Goal: Task Accomplishment & Management: Use online tool/utility

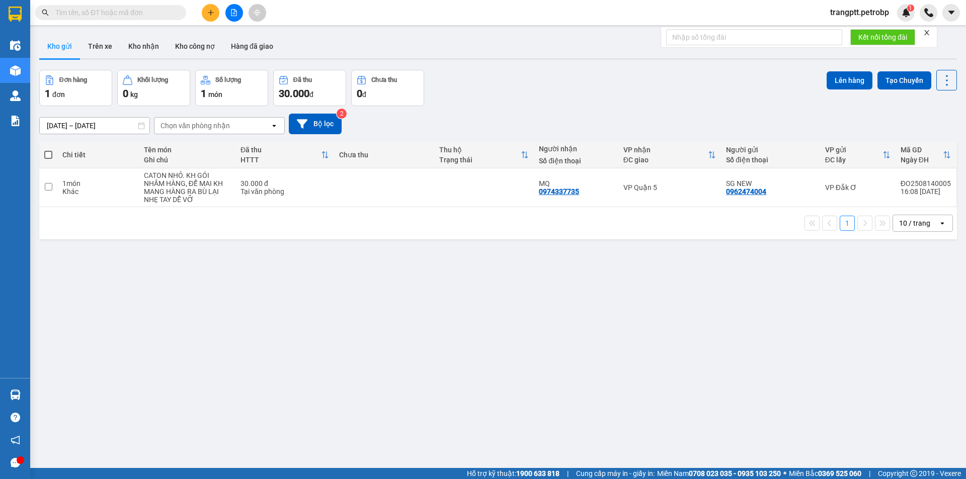
click at [868, 11] on span "trangptt.petrobp" at bounding box center [859, 12] width 75 height 13
click at [854, 30] on span "Đăng xuất" at bounding box center [863, 31] width 56 height 11
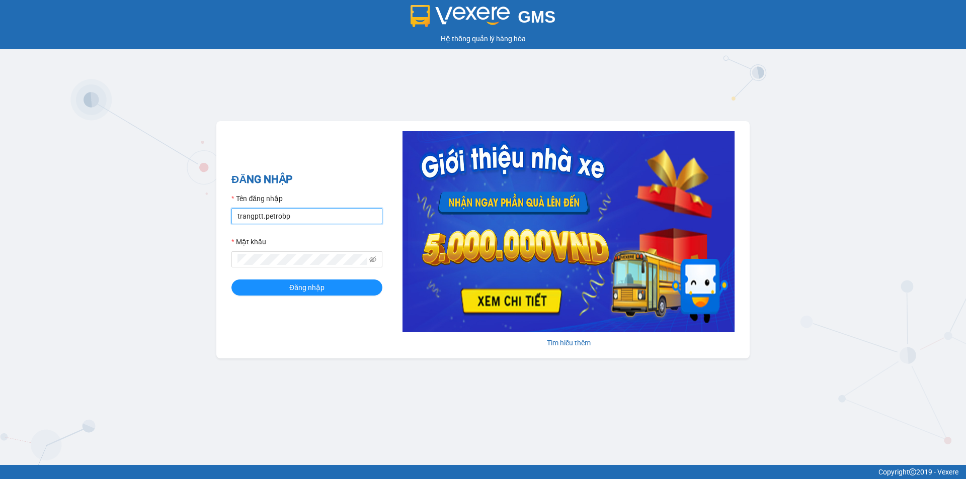
click at [319, 215] on input "trangptt.petrobp" at bounding box center [306, 216] width 151 height 16
type input "laint.petrobp"
drag, startPoint x: 294, startPoint y: 290, endPoint x: 302, endPoint y: 287, distance: 8.0
click at [297, 289] on span "Đăng nhập" at bounding box center [306, 287] width 35 height 11
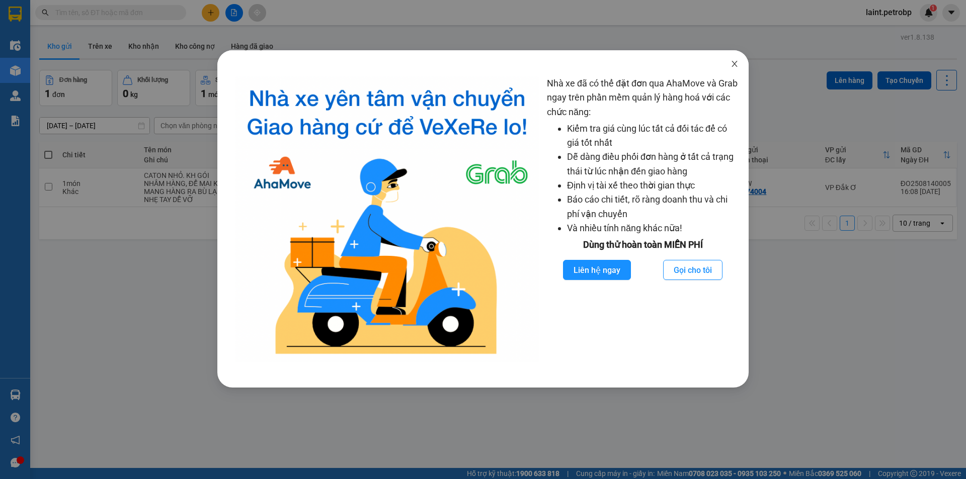
click at [736, 61] on icon "close" at bounding box center [735, 64] width 8 height 8
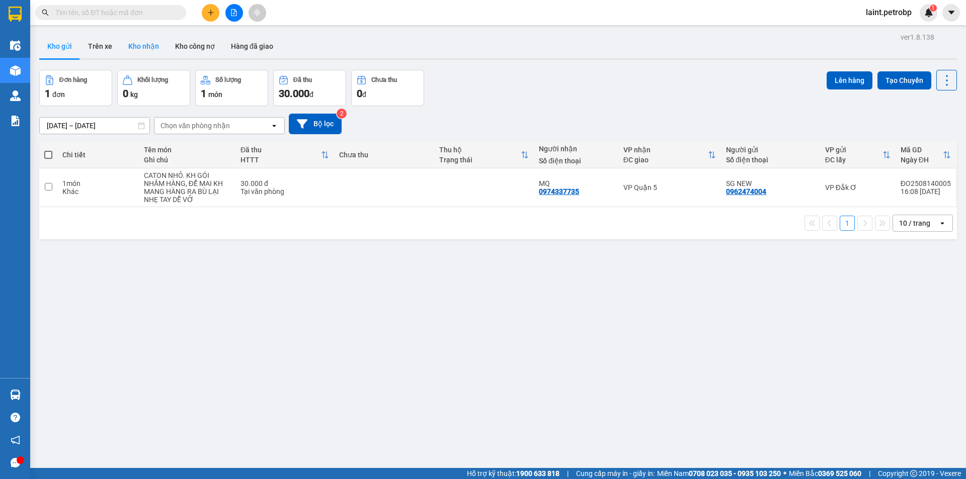
click at [145, 44] on button "Kho nhận" at bounding box center [143, 46] width 47 height 24
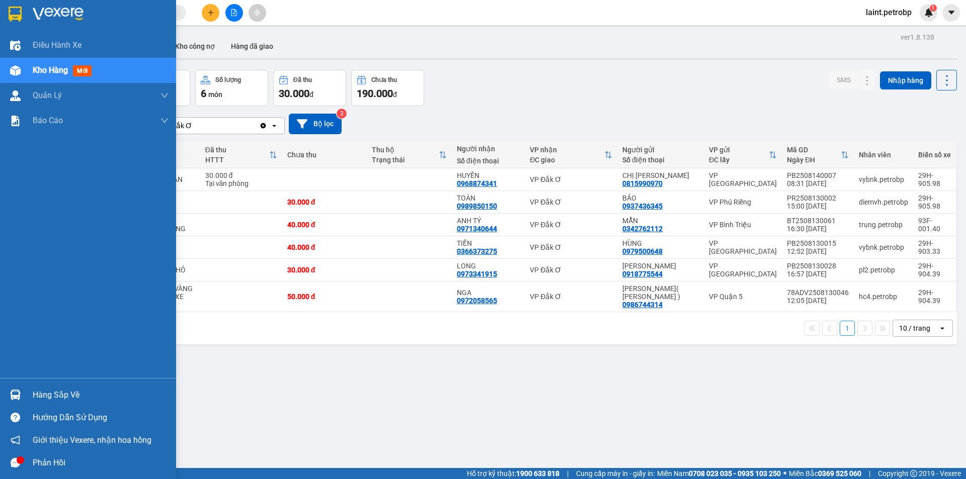
drag, startPoint x: 48, startPoint y: 394, endPoint x: 156, endPoint y: 434, distance: 115.1
click at [56, 397] on div "Hàng sắp về" at bounding box center [101, 395] width 136 height 15
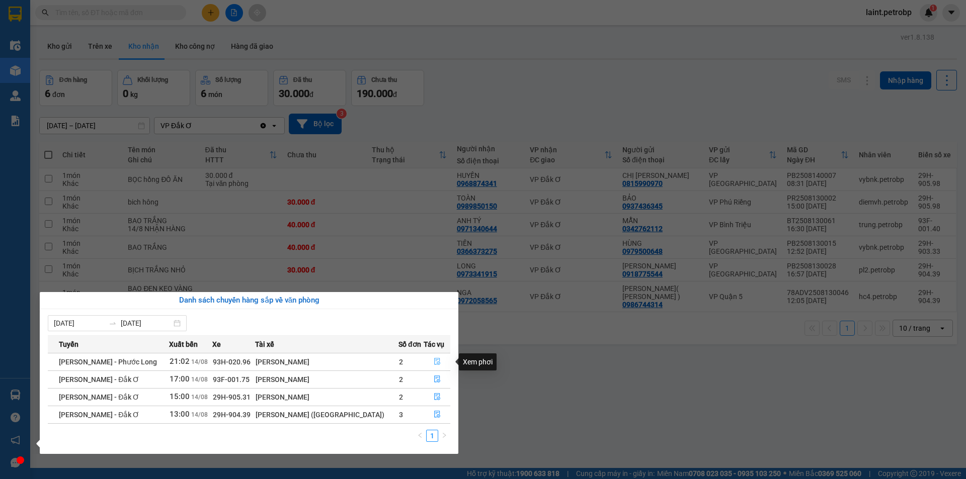
click at [439, 361] on button "button" at bounding box center [437, 362] width 26 height 16
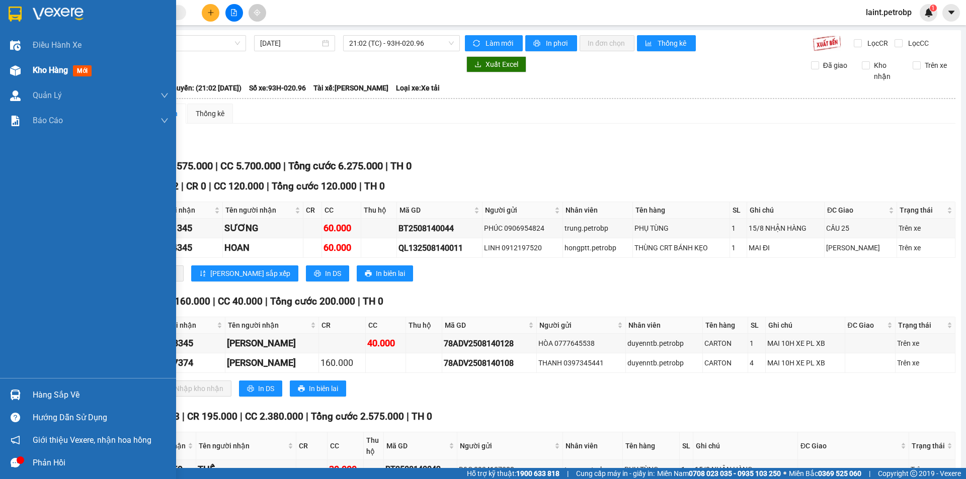
click at [38, 64] on div "Kho hàng mới" at bounding box center [64, 70] width 63 height 13
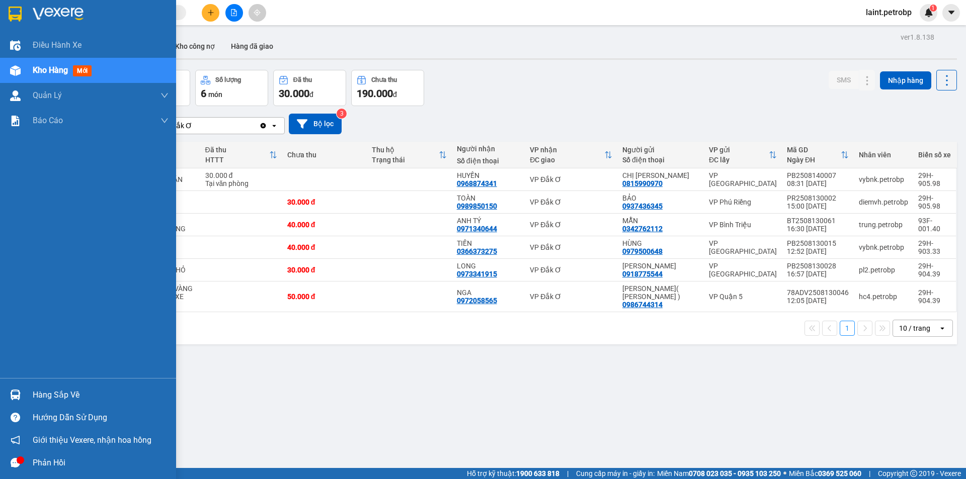
click at [77, 393] on div "Hàng sắp về" at bounding box center [101, 395] width 136 height 15
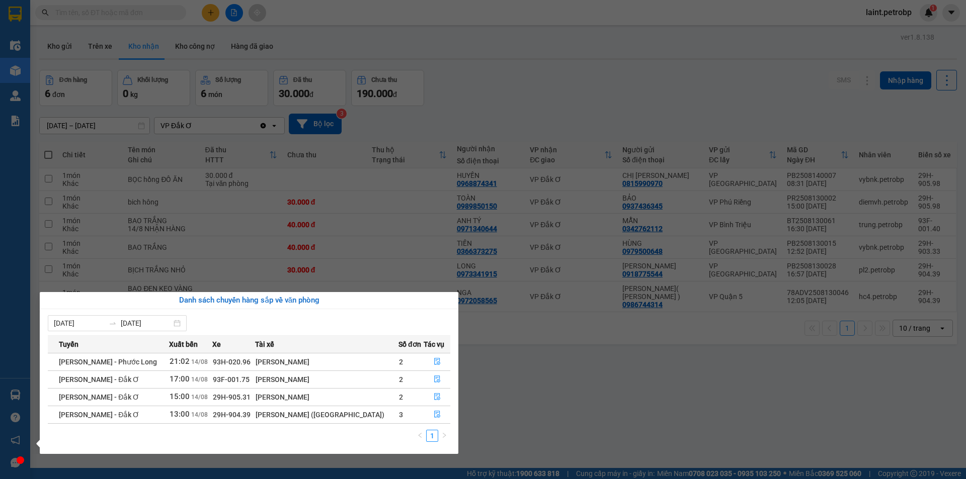
click at [313, 381] on div "[PERSON_NAME]" at bounding box center [327, 379] width 142 height 11
click at [438, 380] on button "button" at bounding box center [437, 380] width 26 height 16
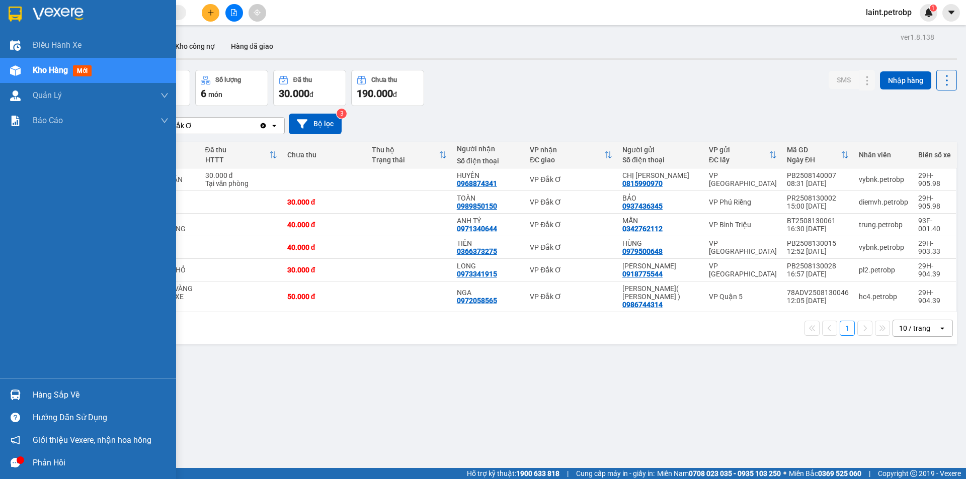
click at [21, 394] on div at bounding box center [16, 395] width 18 height 18
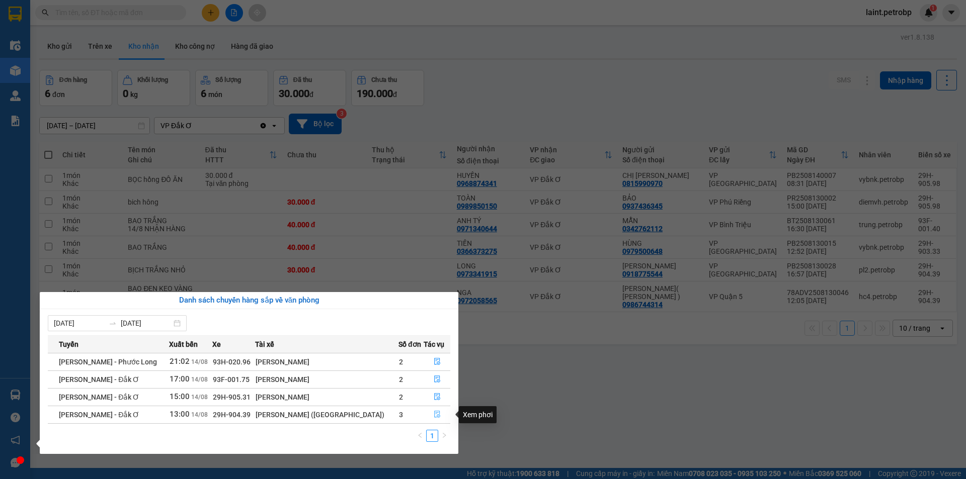
click at [428, 416] on button "button" at bounding box center [437, 415] width 26 height 16
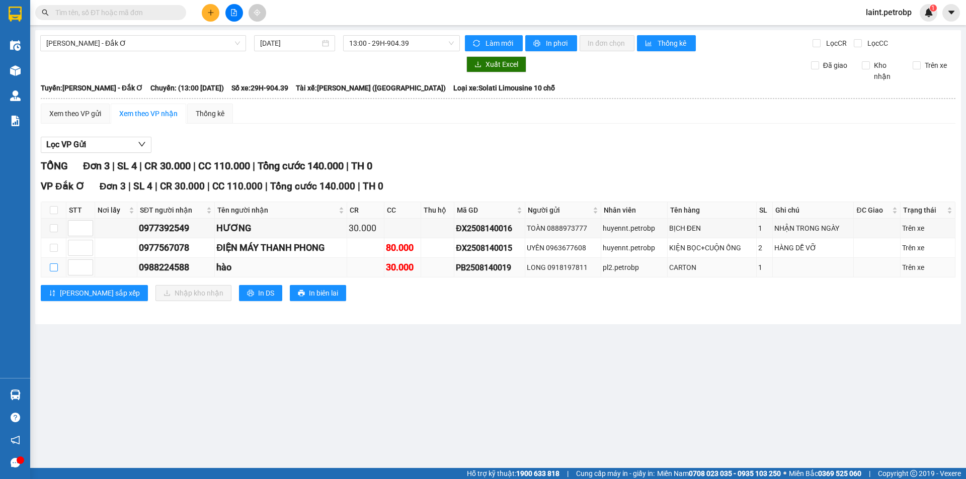
click at [53, 267] on input "checkbox" at bounding box center [54, 268] width 8 height 8
checkbox input "true"
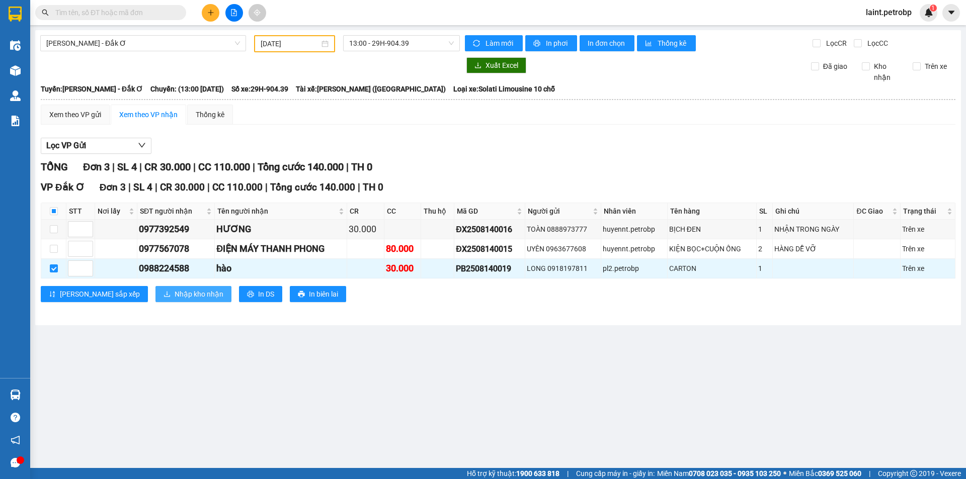
click at [175, 296] on span "Nhập kho nhận" at bounding box center [199, 294] width 49 height 11
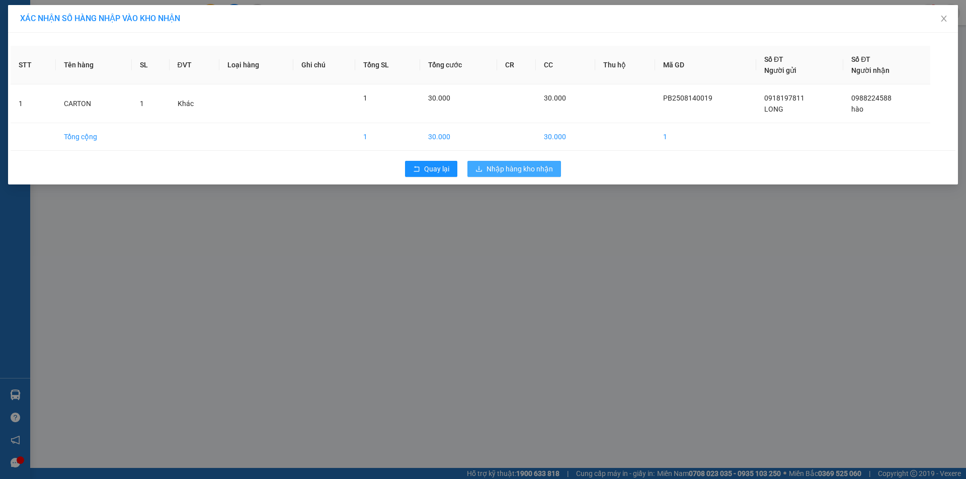
click at [524, 169] on span "Nhập hàng kho nhận" at bounding box center [520, 169] width 66 height 11
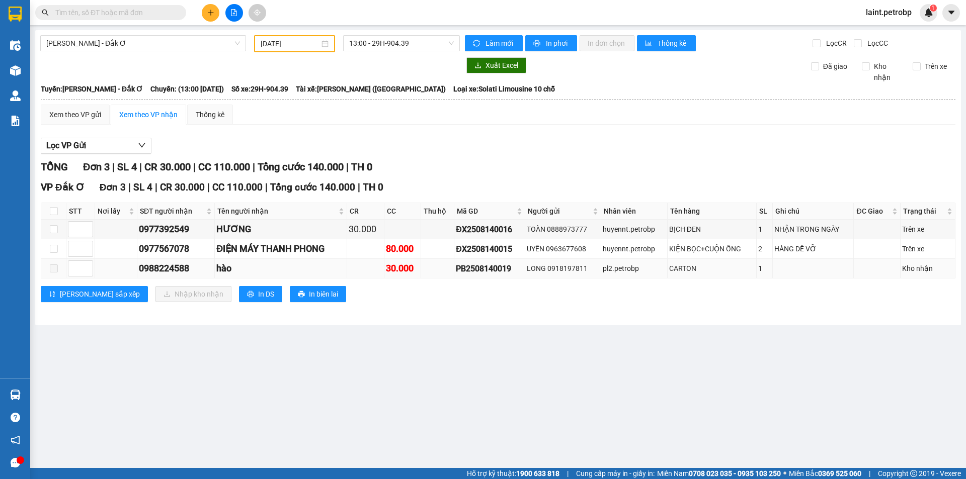
click at [56, 269] on span at bounding box center [54, 269] width 8 height 8
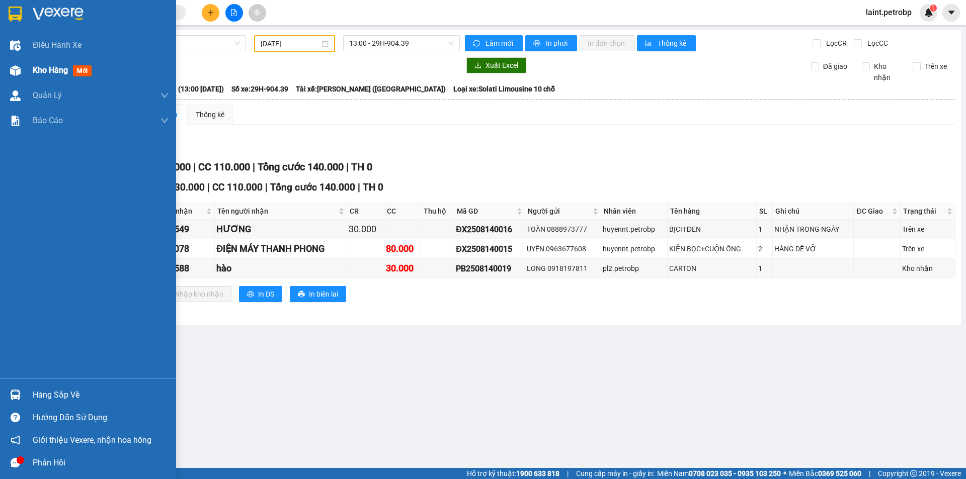
click at [29, 69] on div "Kho hàng mới" at bounding box center [88, 70] width 176 height 25
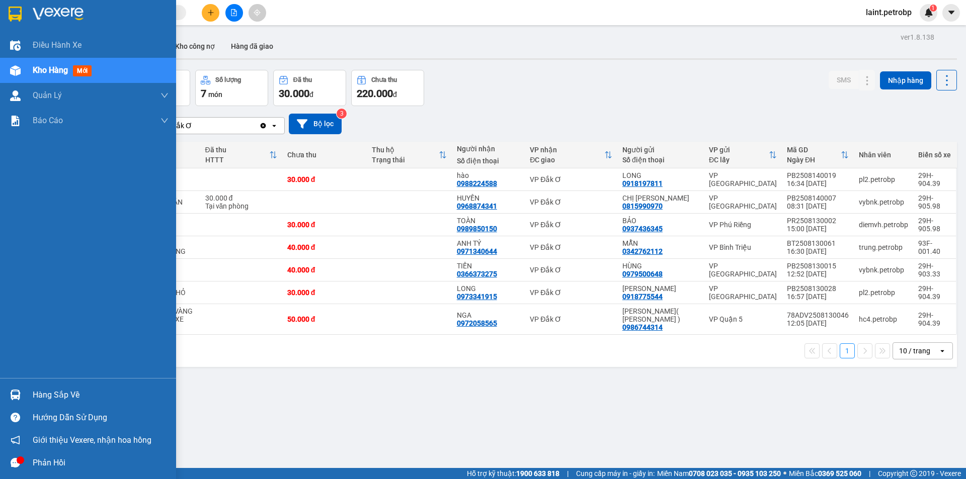
drag, startPoint x: 72, startPoint y: 394, endPoint x: 305, endPoint y: 411, distance: 233.0
click at [80, 394] on div "Hàng sắp về" at bounding box center [101, 395] width 136 height 15
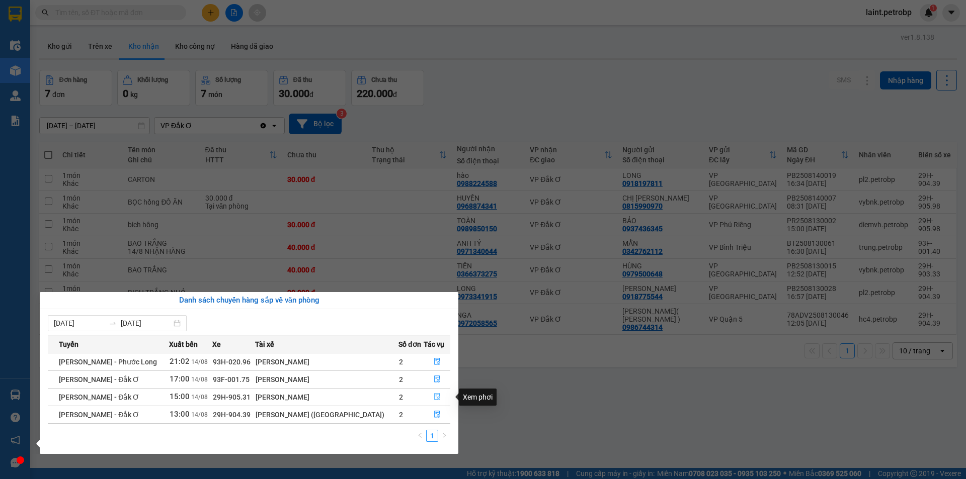
click at [434, 396] on icon "file-done" at bounding box center [437, 396] width 7 height 7
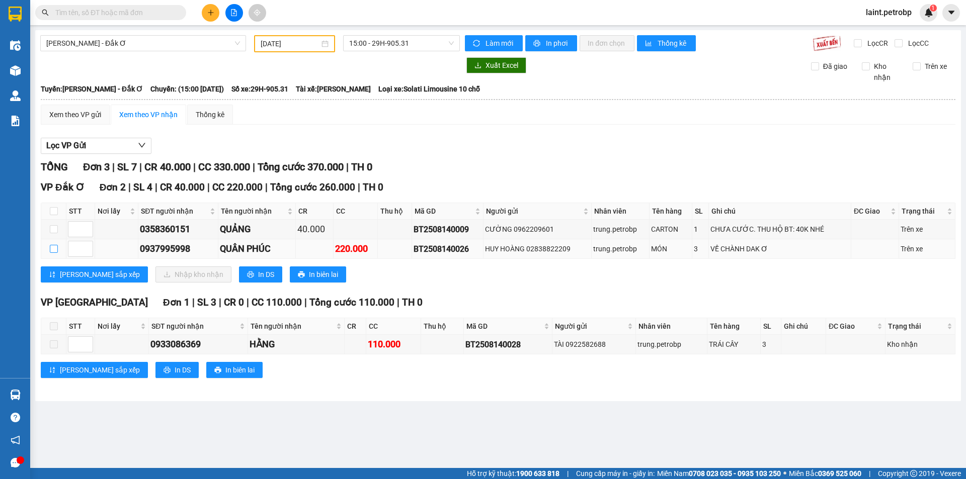
click at [53, 250] on input "checkbox" at bounding box center [54, 249] width 8 height 8
checkbox input "true"
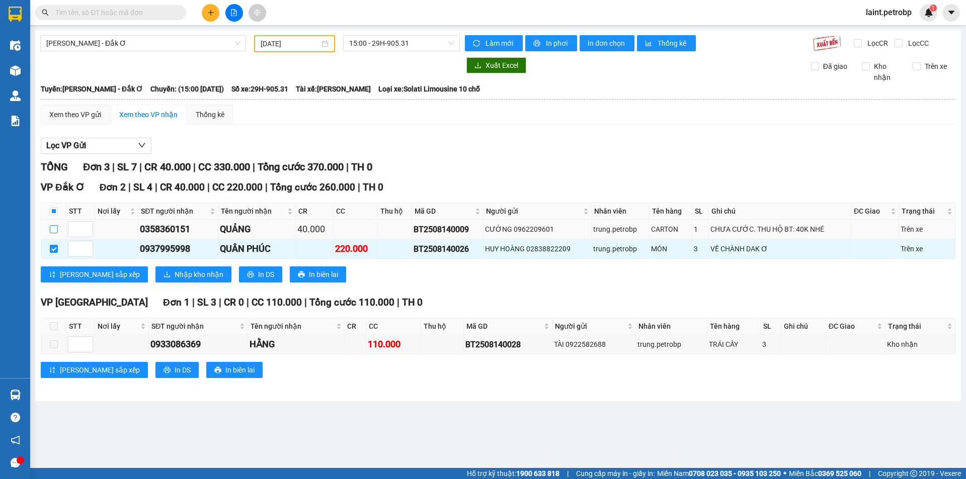
click at [53, 229] on input "checkbox" at bounding box center [54, 229] width 8 height 8
checkbox input "true"
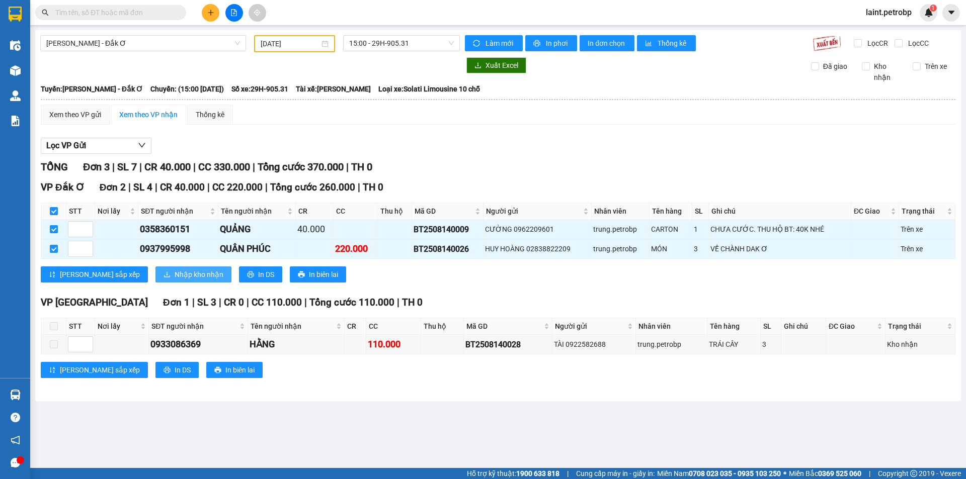
click at [175, 274] on span "Nhập kho nhận" at bounding box center [199, 274] width 49 height 11
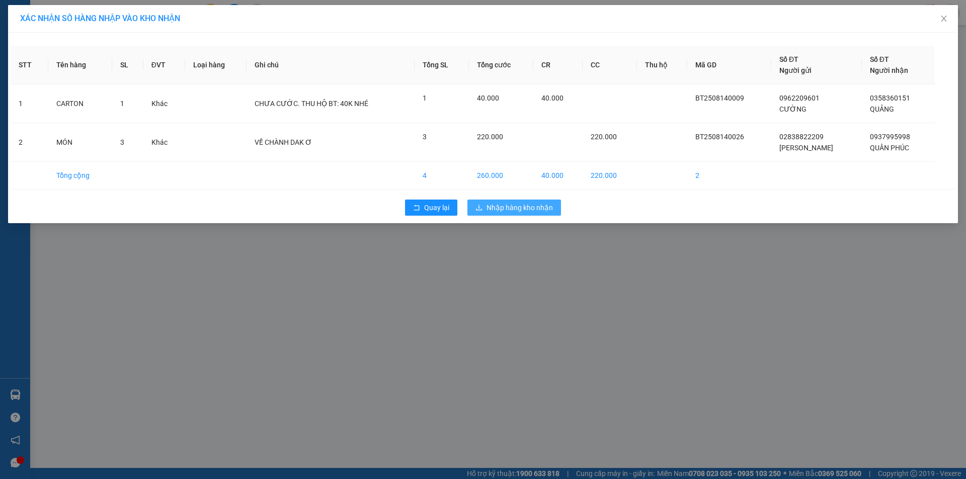
click at [519, 208] on span "Nhập hàng kho nhận" at bounding box center [520, 207] width 66 height 11
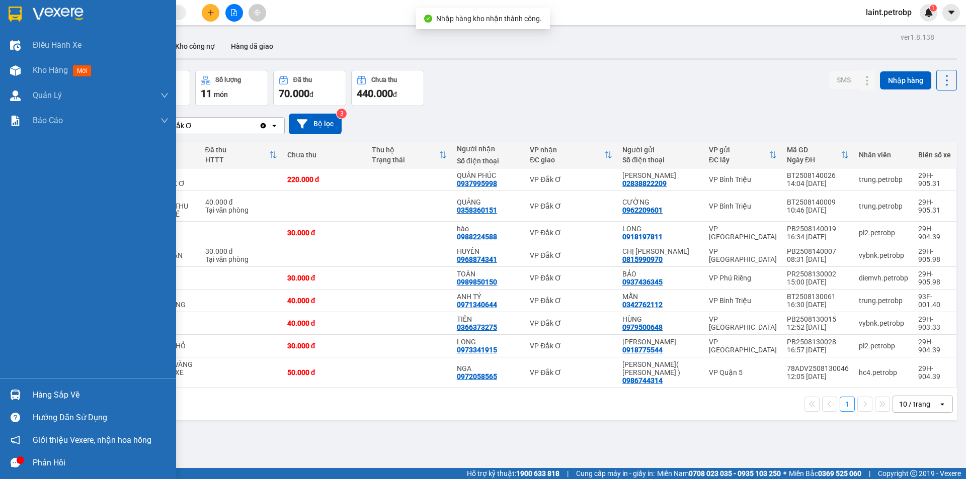
drag, startPoint x: 52, startPoint y: 393, endPoint x: 207, endPoint y: 389, distance: 155.0
click at [88, 391] on div "Hàng sắp về" at bounding box center [101, 395] width 136 height 15
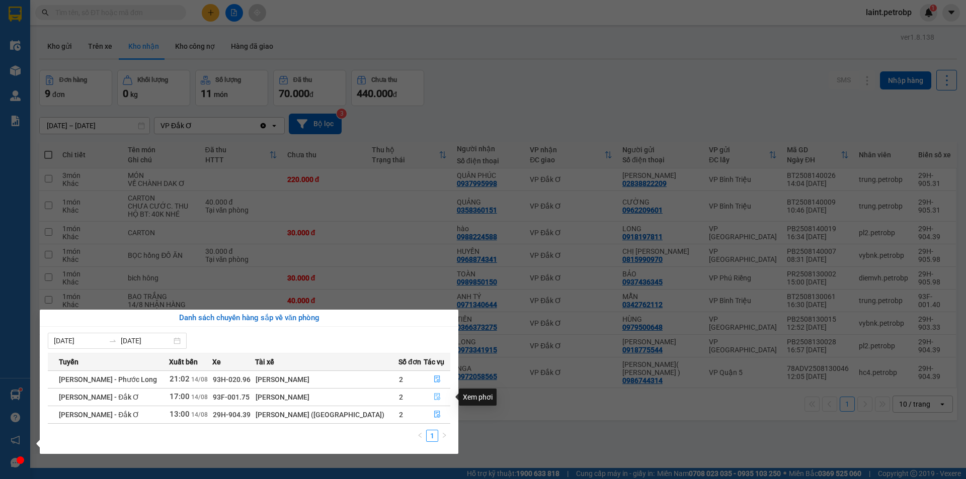
click at [434, 395] on icon "file-done" at bounding box center [437, 396] width 7 height 7
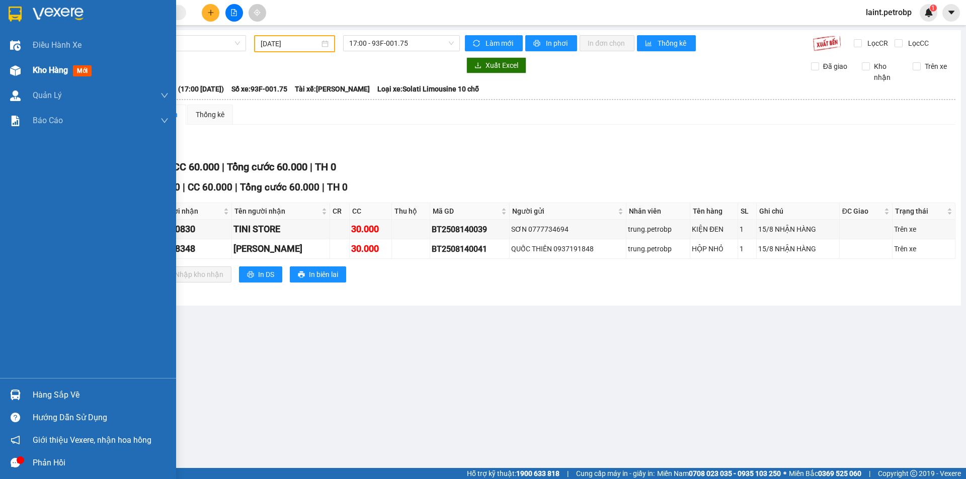
click at [49, 70] on span "Kho hàng" at bounding box center [50, 70] width 35 height 10
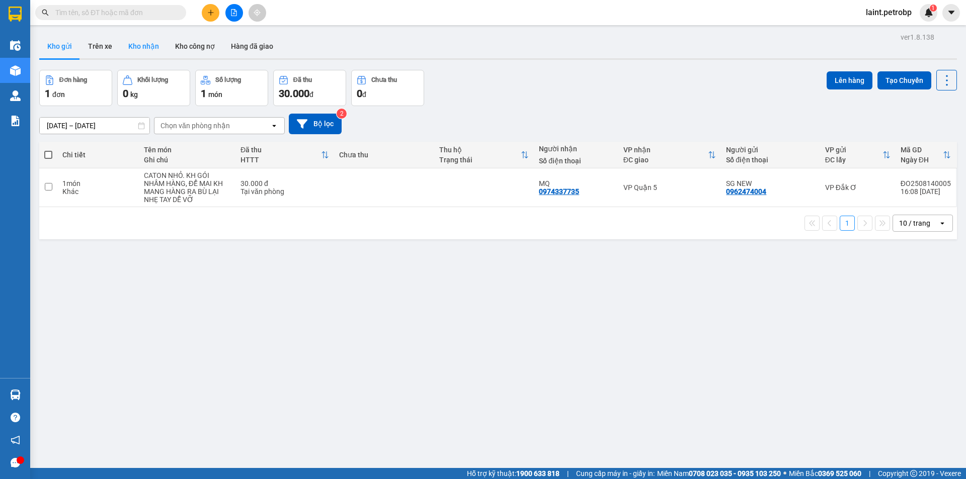
drag, startPoint x: 144, startPoint y: 40, endPoint x: 185, endPoint y: 106, distance: 78.2
click at [144, 41] on button "Kho nhận" at bounding box center [143, 46] width 47 height 24
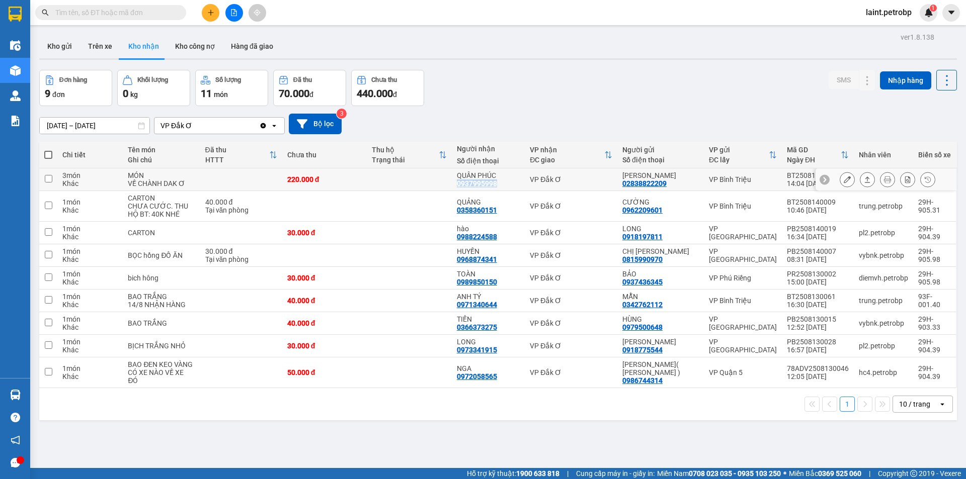
drag, startPoint x: 456, startPoint y: 181, endPoint x: 501, endPoint y: 184, distance: 44.9
click at [501, 184] on td "QUÂN PHÚC 0937995998" at bounding box center [488, 180] width 73 height 23
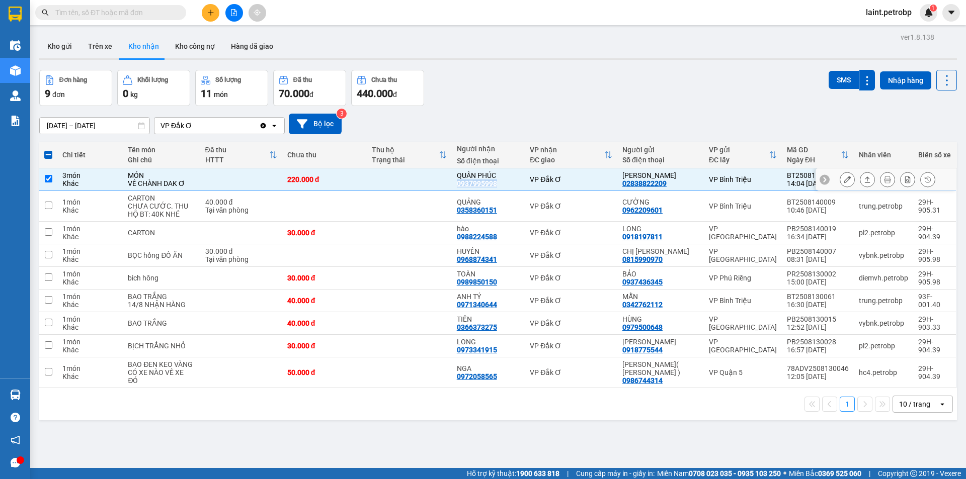
copy div "0937995998"
click at [48, 179] on input "checkbox" at bounding box center [49, 179] width 8 height 8
checkbox input "false"
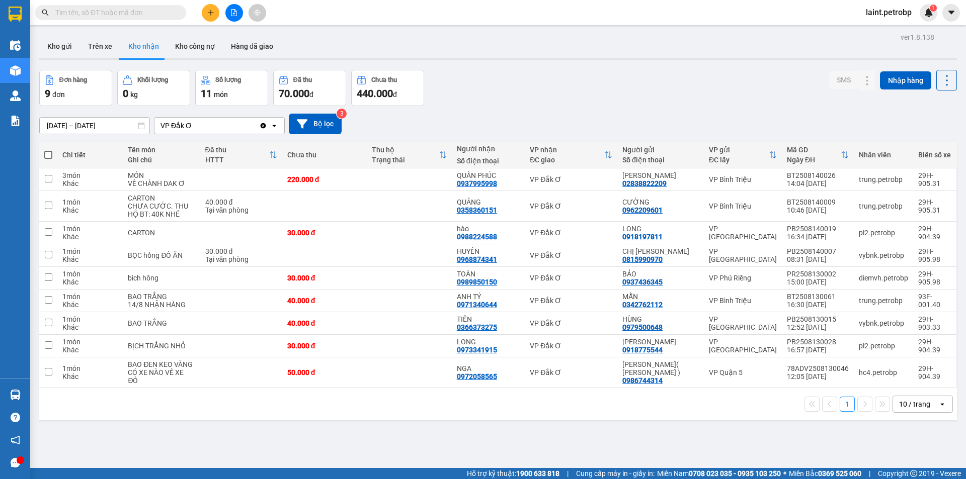
click at [494, 88] on div "Đơn hàng 9 đơn Khối lượng 0 kg Số lượng 11 món Đã thu 70.000 đ Chưa thu 440.000…" at bounding box center [498, 88] width 918 height 36
drag, startPoint x: 457, startPoint y: 239, endPoint x: 502, endPoint y: 241, distance: 44.3
click at [502, 241] on td "hào 0988224588" at bounding box center [488, 233] width 73 height 23
checkbox input "true"
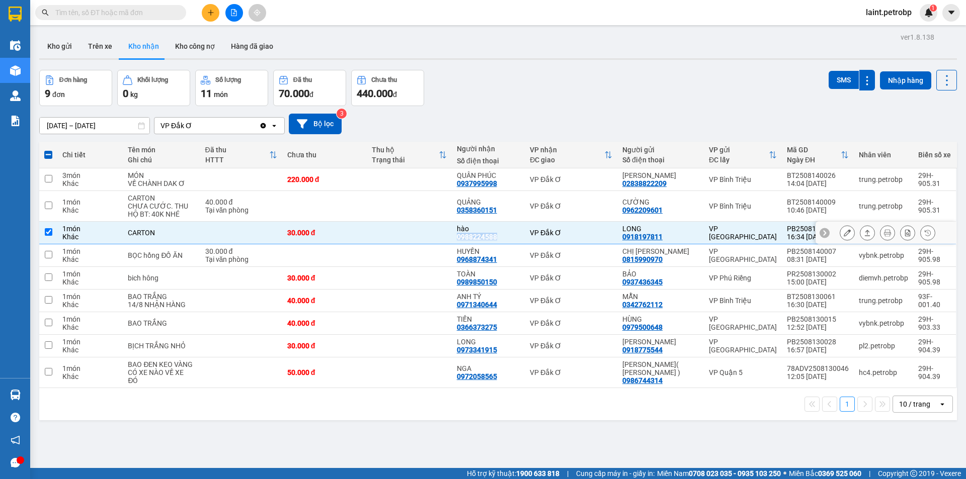
copy div "0988224588"
drag, startPoint x: 457, startPoint y: 209, endPoint x: 503, endPoint y: 209, distance: 45.8
click at [503, 209] on td "QUẢNG 0358360151" at bounding box center [488, 206] width 73 height 31
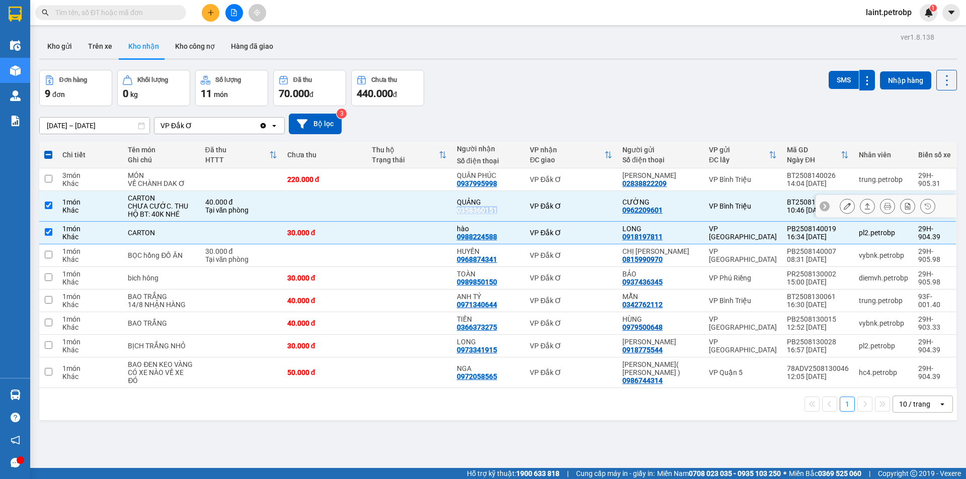
copy div "0358360151"
click at [48, 202] on input "checkbox" at bounding box center [49, 206] width 8 height 8
checkbox input "false"
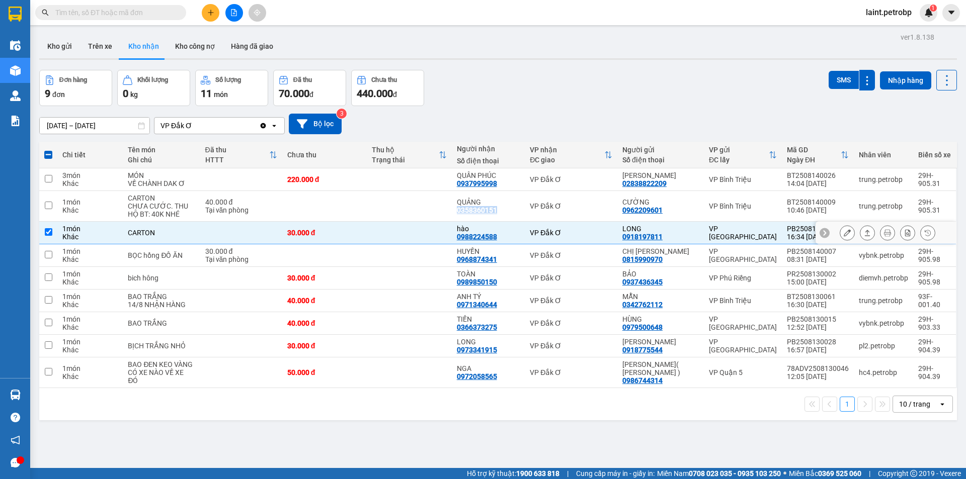
click at [48, 234] on input "checkbox" at bounding box center [49, 232] width 8 height 8
checkbox input "false"
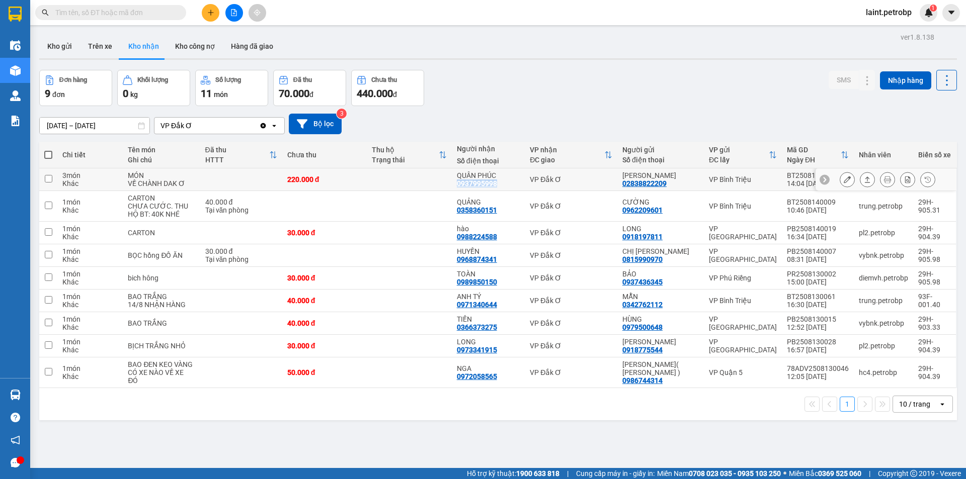
drag, startPoint x: 458, startPoint y: 185, endPoint x: 502, endPoint y: 185, distance: 44.3
click at [502, 185] on div "QUÂN PHÚC 0937995998" at bounding box center [488, 180] width 63 height 16
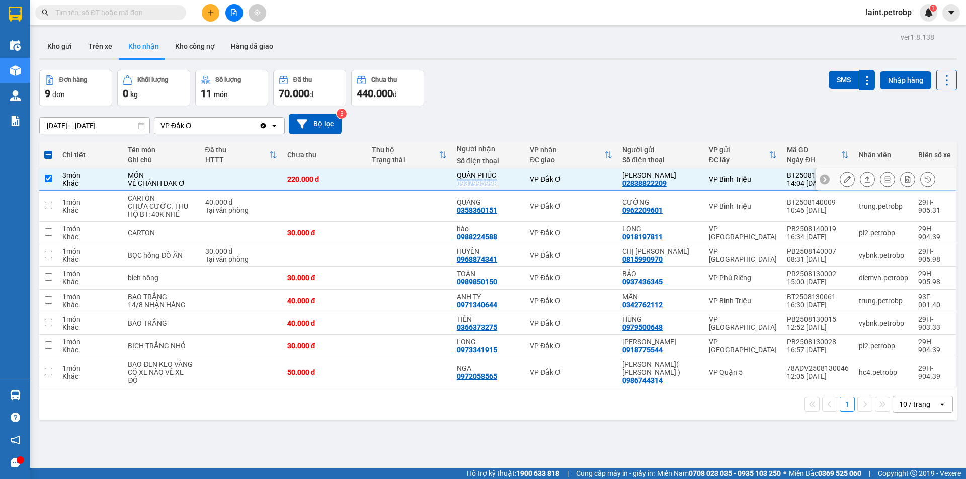
copy div "0937995998"
click at [46, 180] on input "checkbox" at bounding box center [49, 179] width 8 height 8
checkbox input "false"
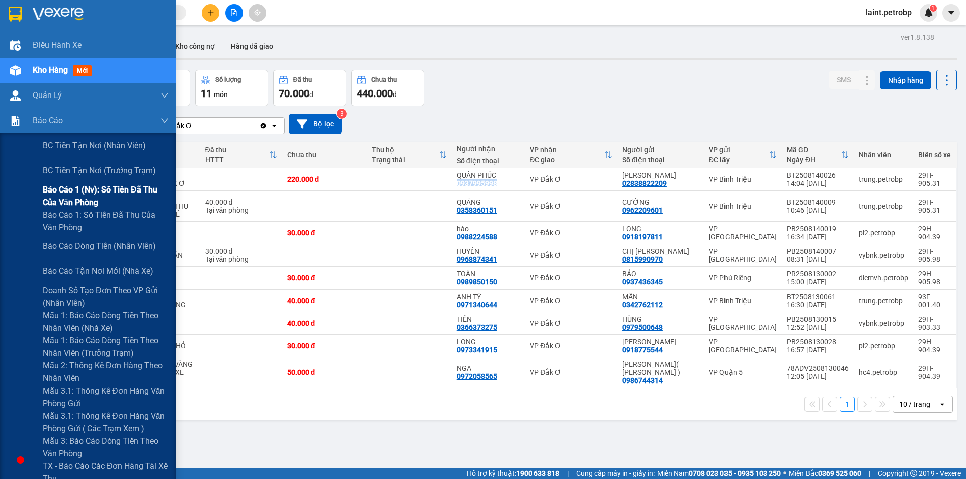
click at [71, 192] on span "Báo cáo 1 (nv): Số tiền đã thu của văn phòng" at bounding box center [106, 196] width 126 height 25
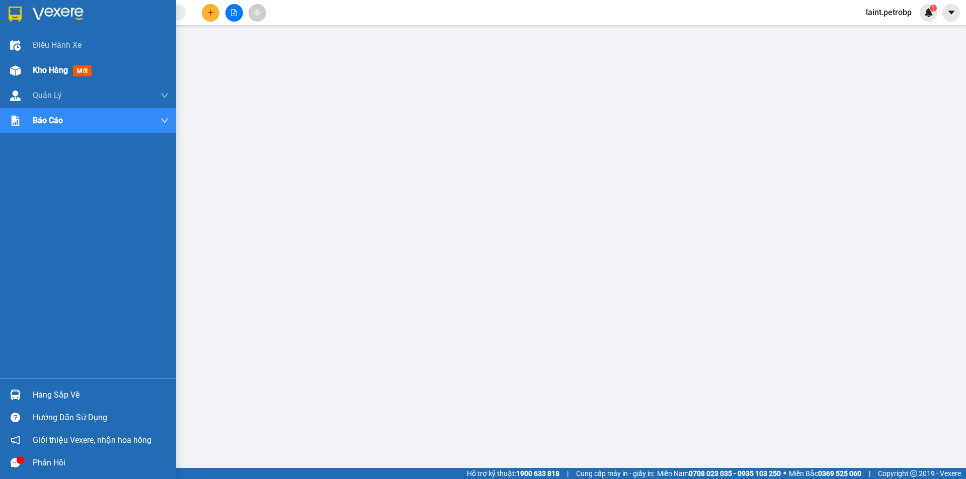
click at [53, 71] on span "Kho hàng" at bounding box center [50, 70] width 35 height 10
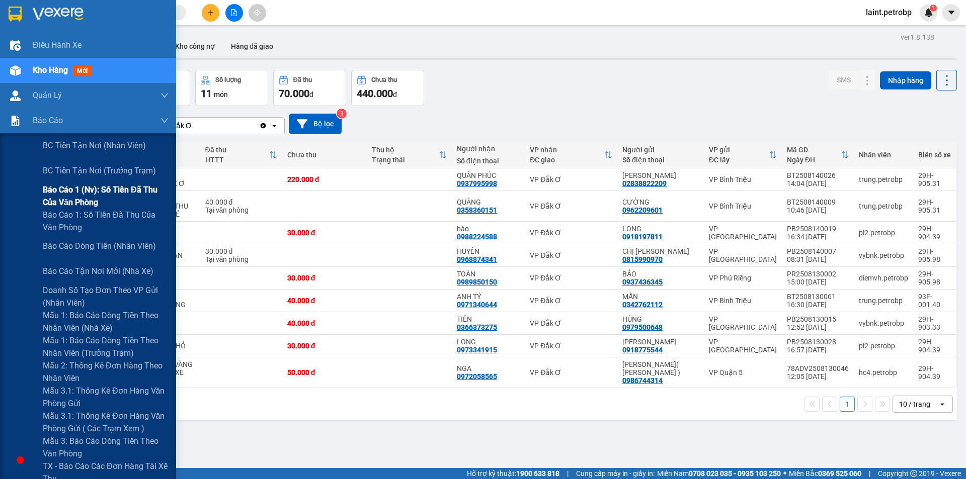
click at [73, 188] on span "Báo cáo 1 (nv): Số tiền đã thu của văn phòng" at bounding box center [106, 196] width 126 height 25
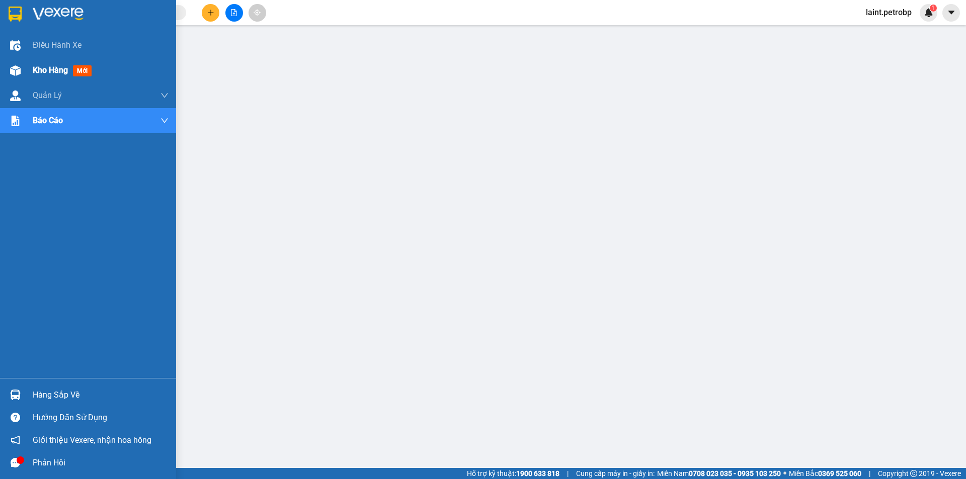
click at [47, 67] on span "Kho hàng" at bounding box center [50, 70] width 35 height 10
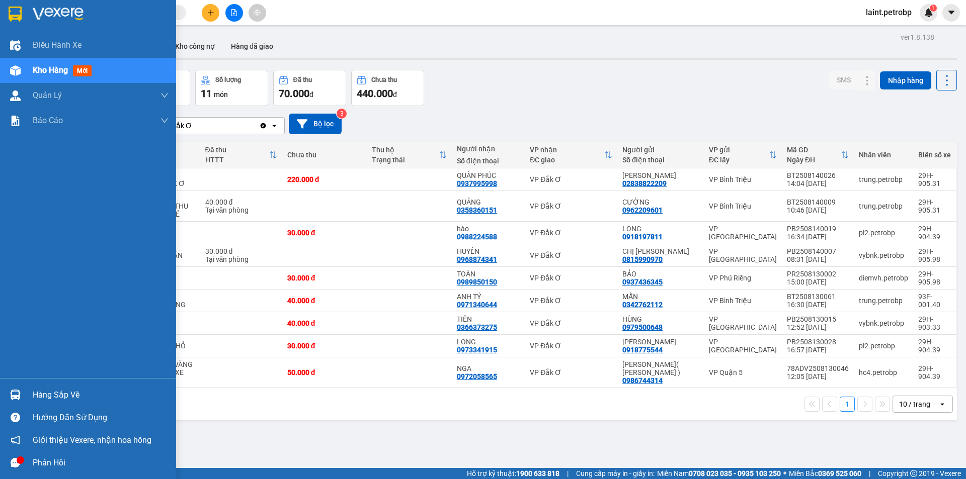
drag, startPoint x: 39, startPoint y: 395, endPoint x: 122, endPoint y: 412, distance: 85.2
click at [122, 412] on div "Hàng sắp về Hướng dẫn sử dụng Giới thiệu Vexere, nhận hoa hồng Phản hồi" at bounding box center [88, 426] width 176 height 96
drag, startPoint x: 70, startPoint y: 395, endPoint x: 120, endPoint y: 404, distance: 50.2
click at [71, 396] on div "Hàng sắp về" at bounding box center [101, 395] width 136 height 15
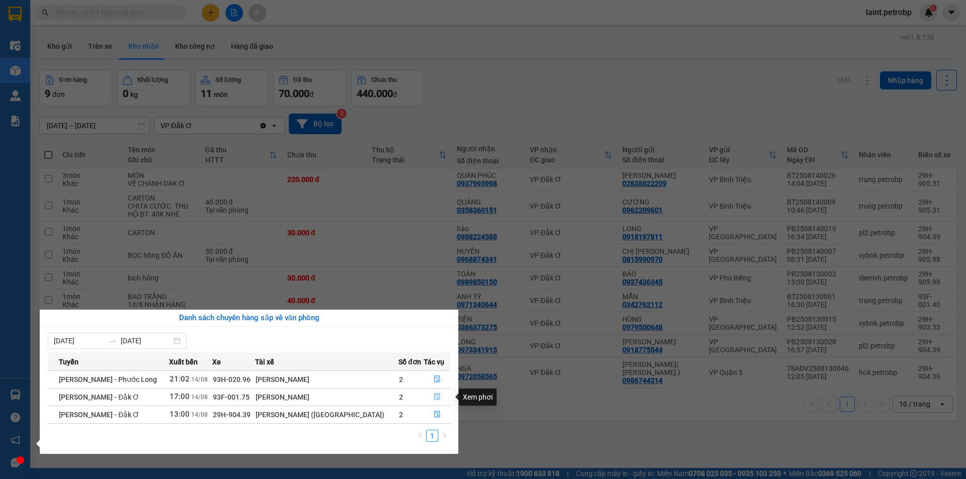
click at [434, 397] on icon "file-done" at bounding box center [437, 396] width 7 height 7
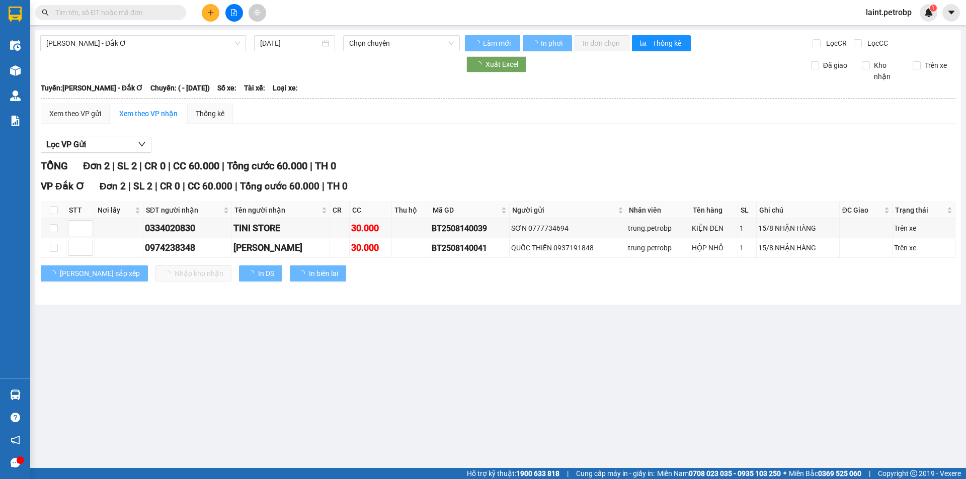
type input "[DATE]"
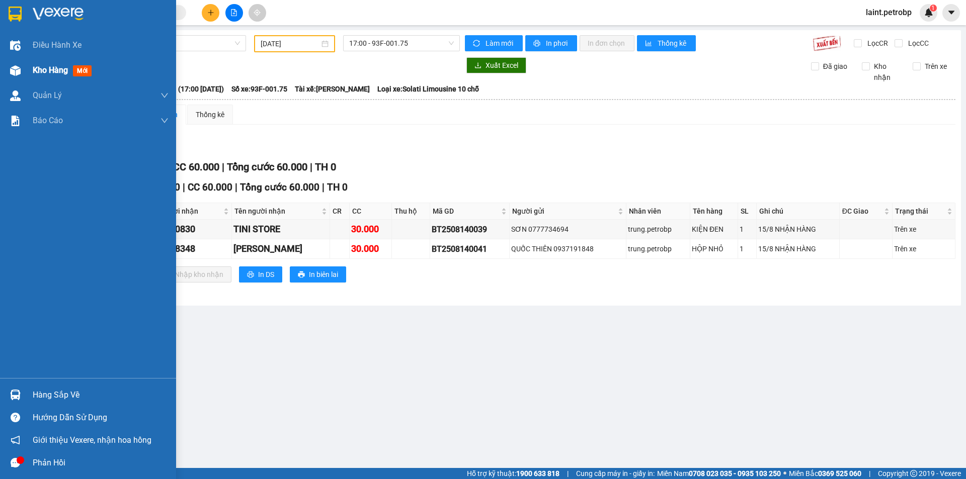
click at [51, 71] on span "Kho hàng" at bounding box center [50, 70] width 35 height 10
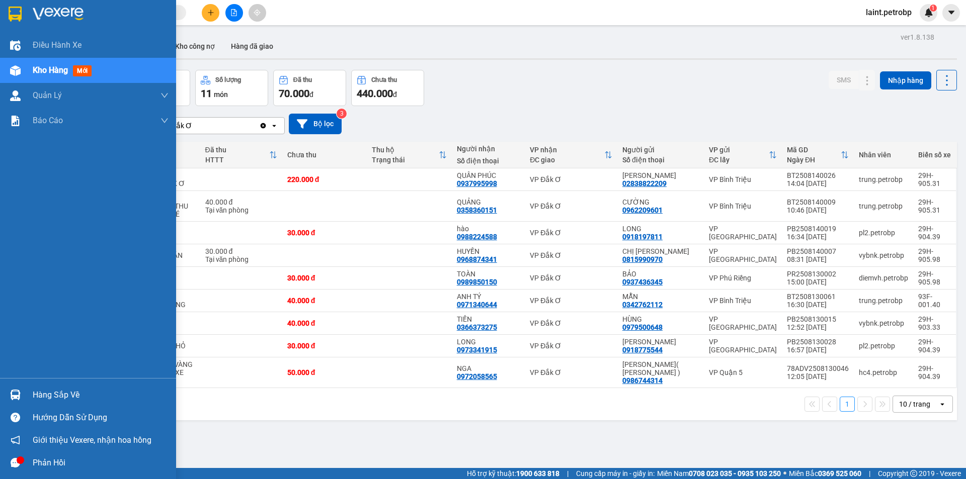
drag, startPoint x: 52, startPoint y: 394, endPoint x: 72, endPoint y: 403, distance: 21.6
click at [64, 401] on div "Hàng sắp về" at bounding box center [101, 395] width 136 height 15
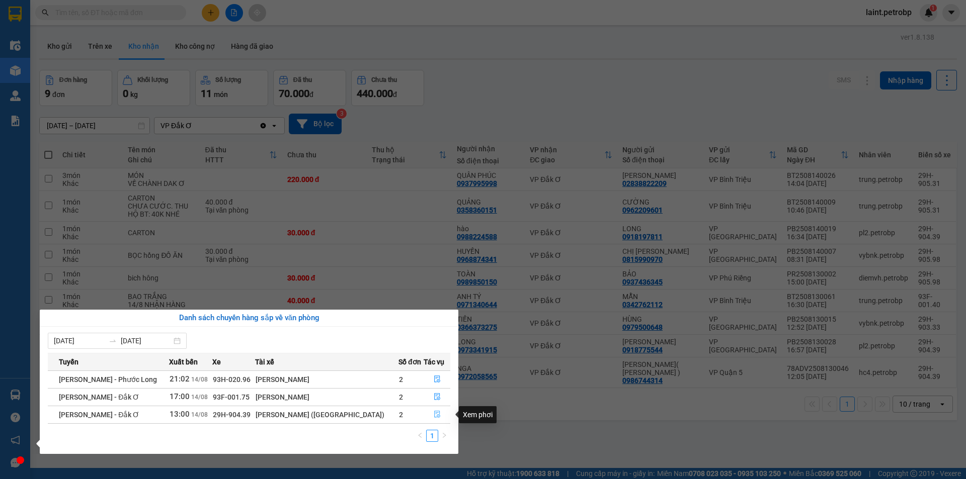
click at [435, 417] on icon "file-done" at bounding box center [437, 415] width 6 height 7
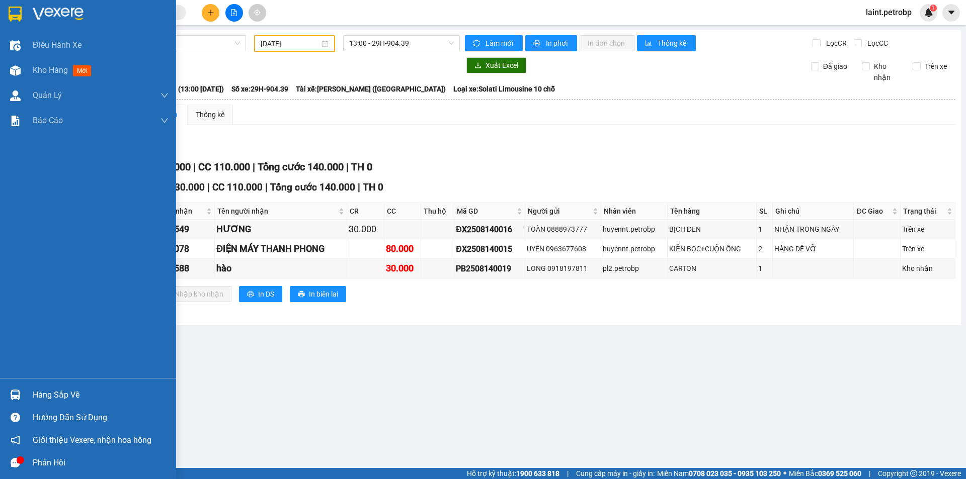
click at [49, 394] on div "Hàng sắp về" at bounding box center [88, 395] width 176 height 23
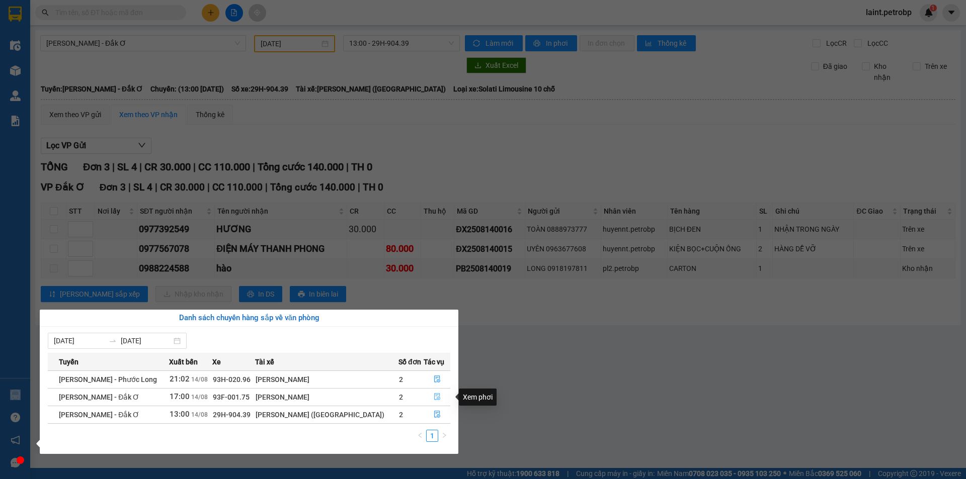
click at [434, 399] on icon "file-done" at bounding box center [437, 396] width 7 height 7
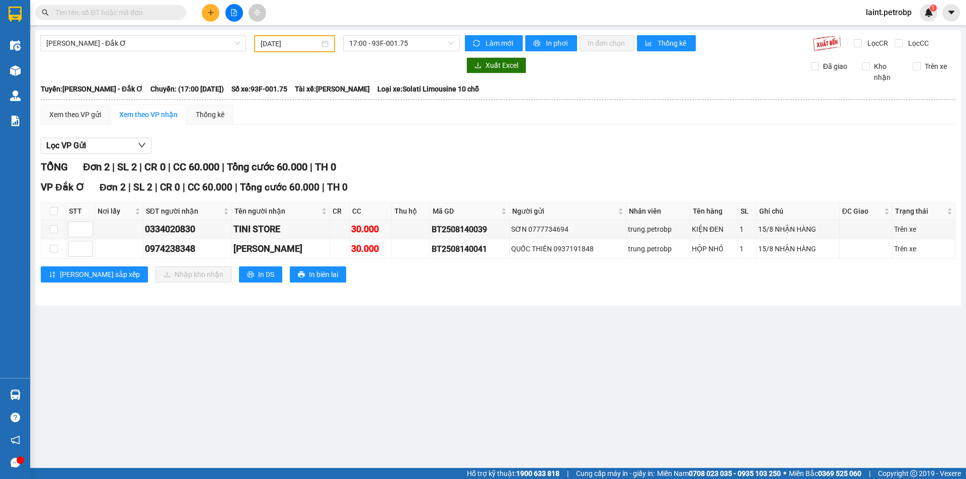
drag, startPoint x: 48, startPoint y: 394, endPoint x: 136, endPoint y: 413, distance: 90.6
click at [59, 394] on main "[GEOGRAPHIC_DATA] - Đắk Ơ [DATE] 17:00 - 93F-001.75 Làm mới In phơi In đơn chọn…" at bounding box center [483, 234] width 966 height 468
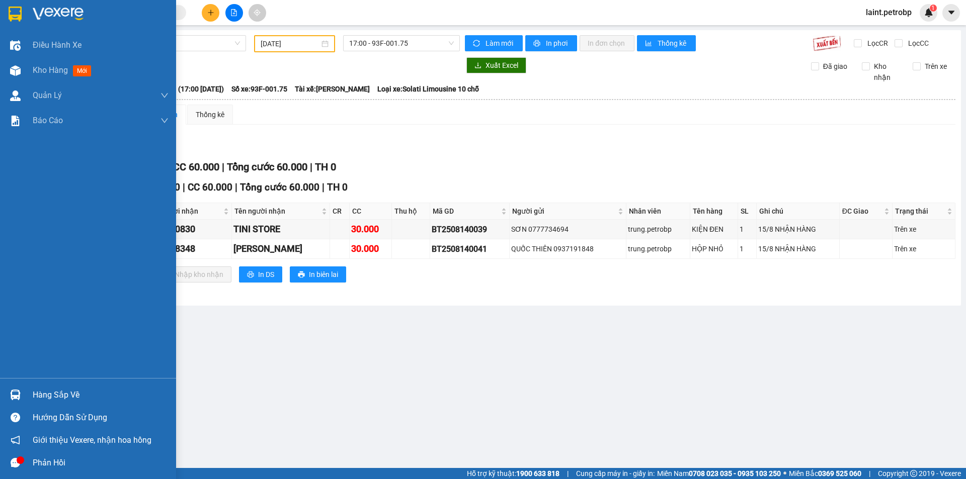
drag, startPoint x: 53, startPoint y: 395, endPoint x: 65, endPoint y: 395, distance: 12.6
click at [53, 395] on div "Hàng sắp về" at bounding box center [101, 395] width 136 height 15
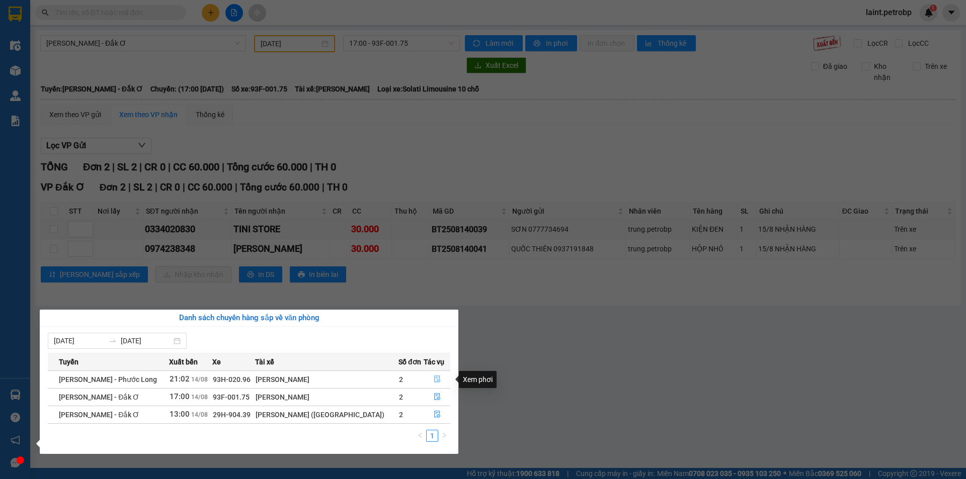
click at [435, 377] on icon "file-done" at bounding box center [437, 379] width 7 height 7
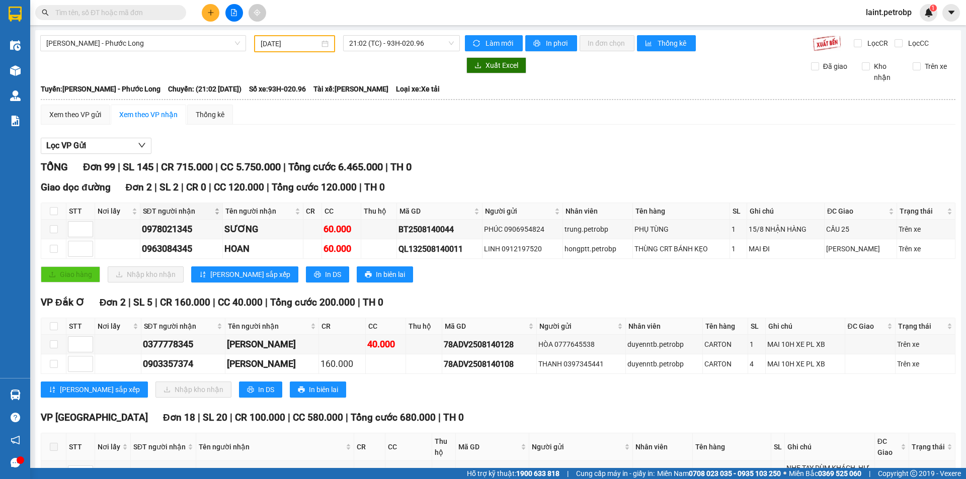
scroll to position [151, 0]
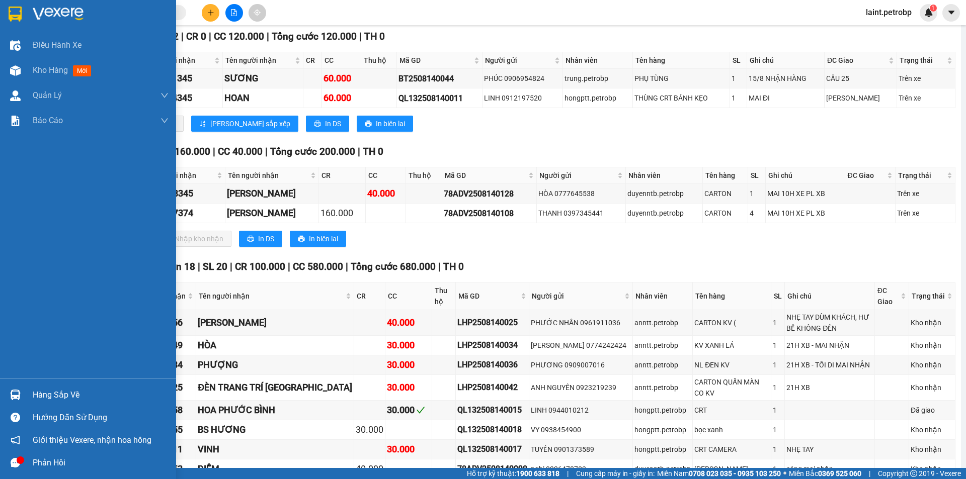
drag, startPoint x: 46, startPoint y: 396, endPoint x: 138, endPoint y: 402, distance: 91.8
click at [56, 397] on div "Hàng sắp về" at bounding box center [101, 395] width 136 height 15
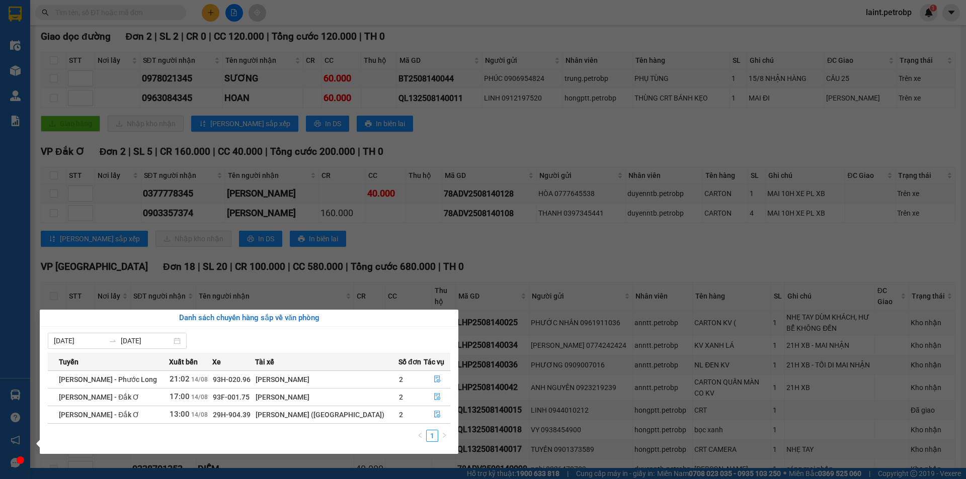
click at [496, 256] on section "Kết quả tìm kiếm ( 0 ) Bộ lọc No Data laint.petrobp 1 Điều hành xe Kho hàng mới…" at bounding box center [483, 239] width 966 height 479
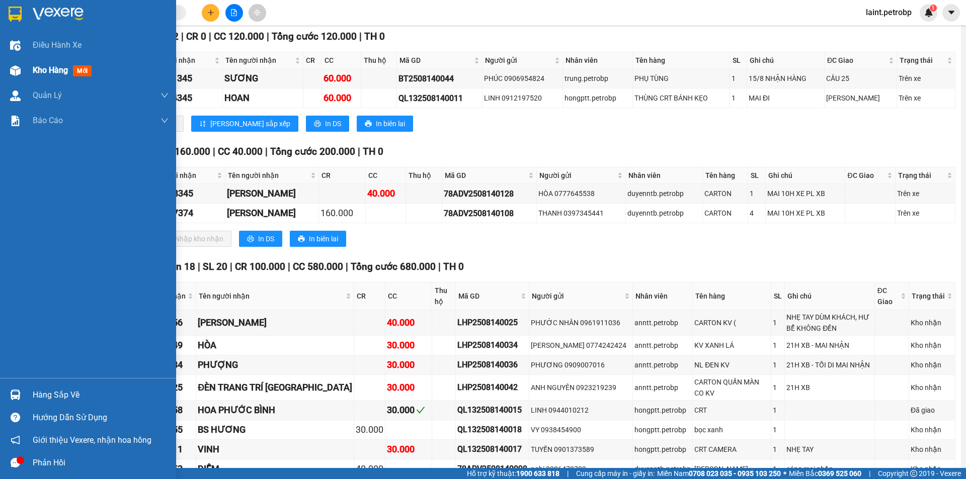
click at [55, 67] on span "Kho hàng" at bounding box center [50, 70] width 35 height 10
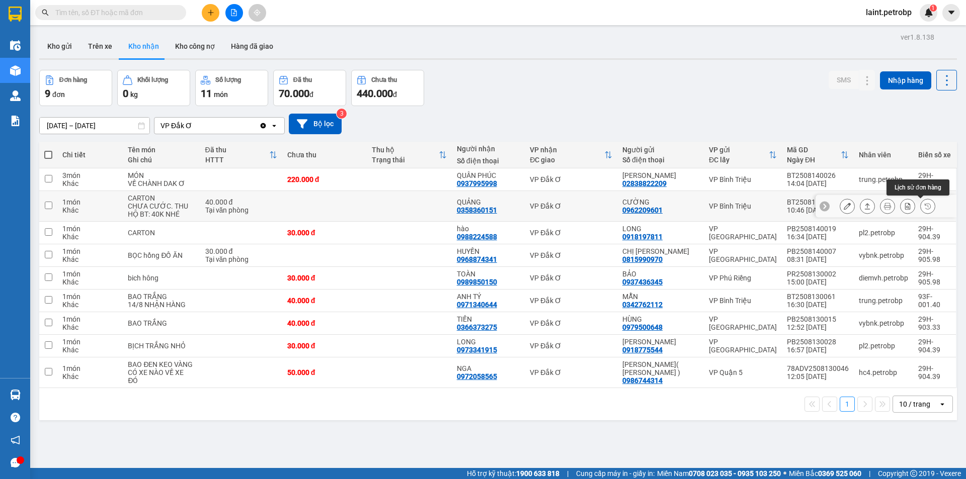
click at [924, 208] on icon at bounding box center [927, 206] width 7 height 7
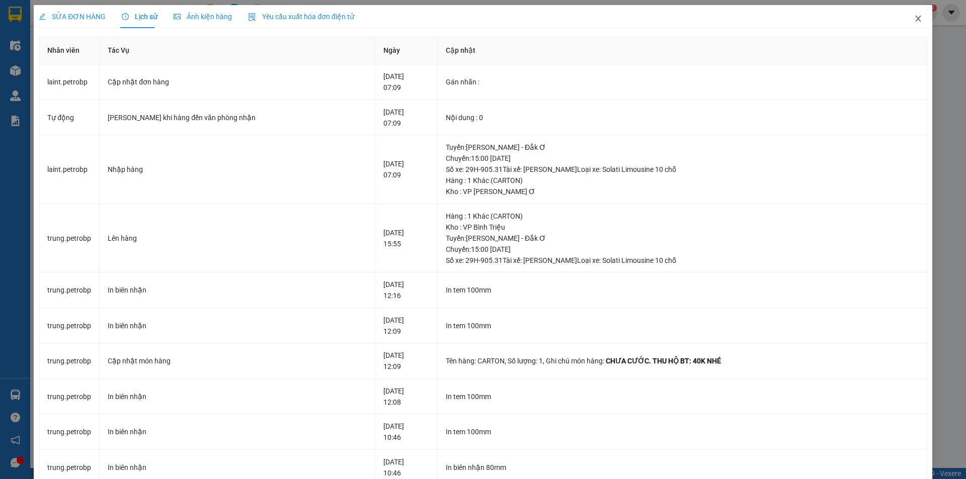
click at [915, 20] on icon "close" at bounding box center [918, 19] width 6 height 6
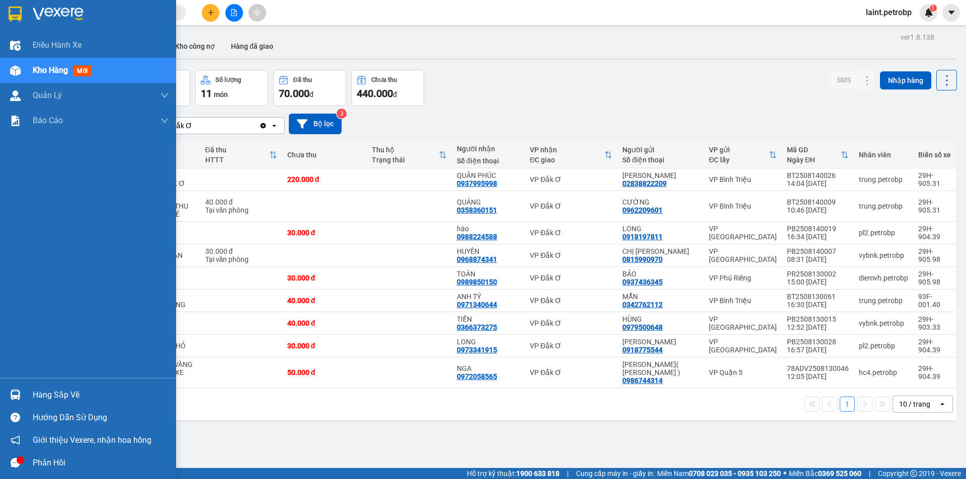
click at [17, 396] on img at bounding box center [15, 395] width 11 height 11
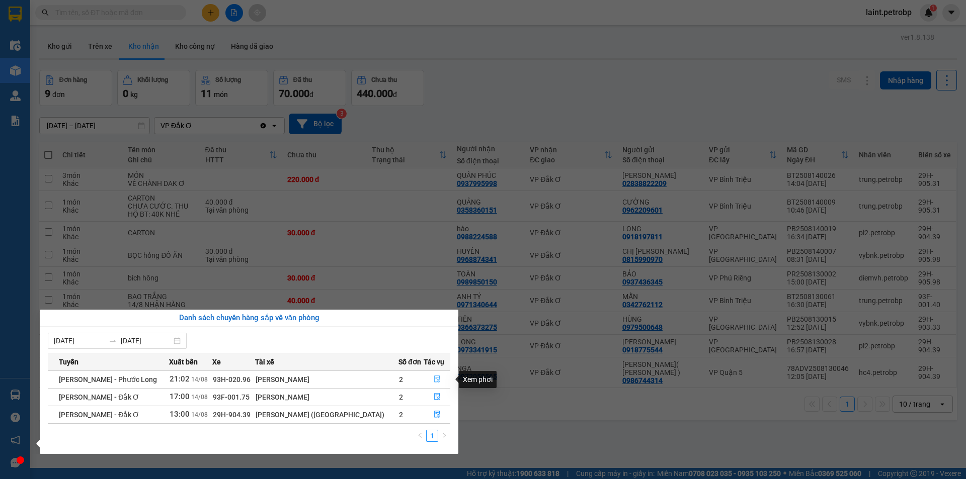
click at [435, 379] on icon "file-done" at bounding box center [437, 379] width 7 height 7
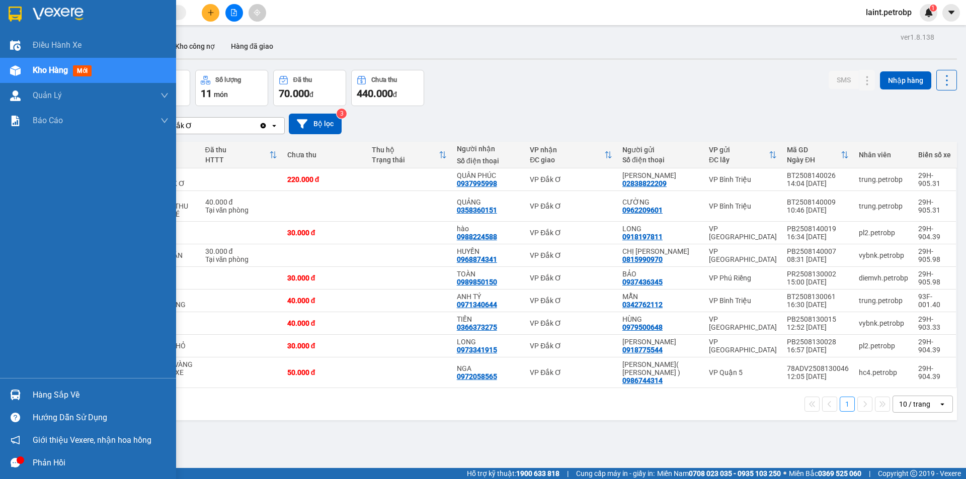
click at [48, 396] on div "Hàng sắp về" at bounding box center [101, 395] width 136 height 15
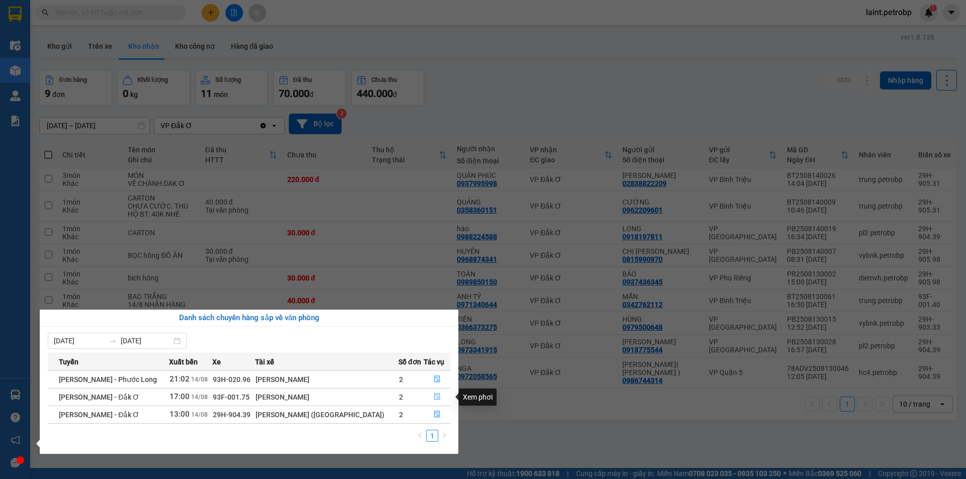
click at [434, 398] on icon "file-done" at bounding box center [437, 396] width 7 height 7
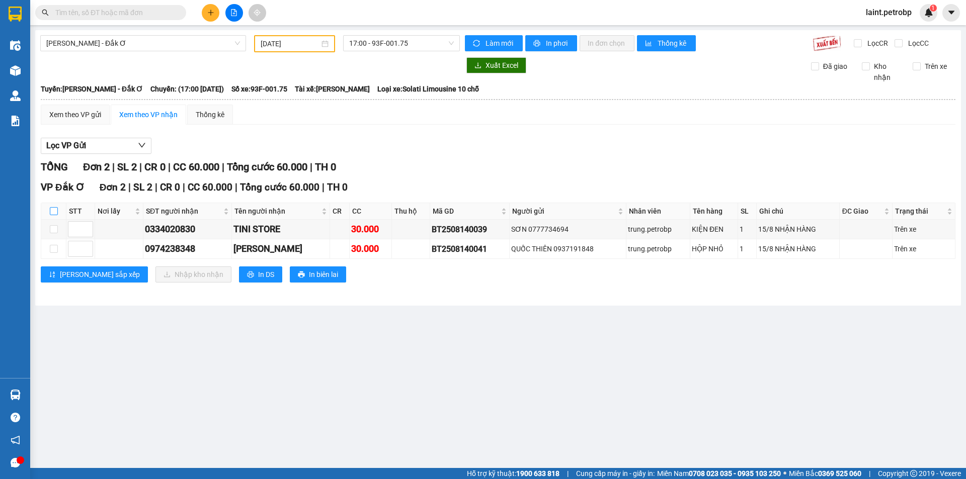
click at [54, 208] on input "checkbox" at bounding box center [54, 211] width 8 height 8
checkbox input "true"
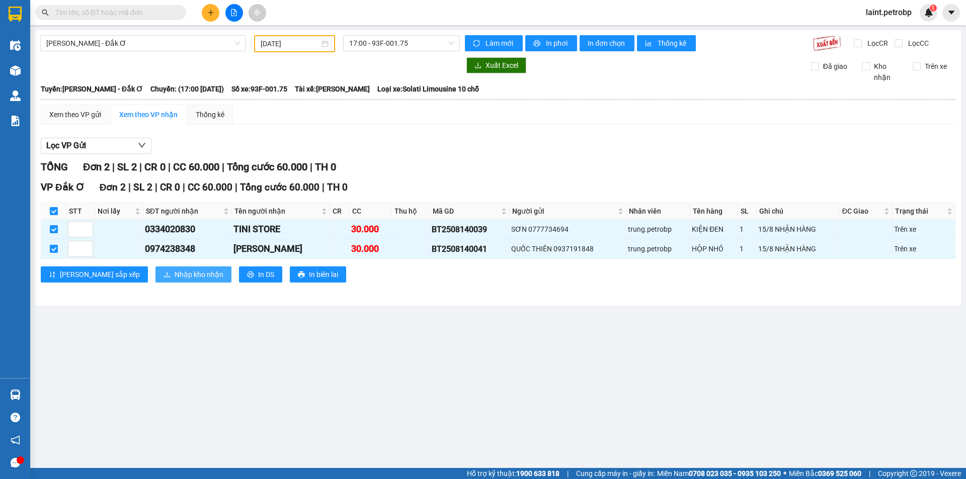
click at [175, 270] on span "Nhập kho nhận" at bounding box center [199, 274] width 49 height 11
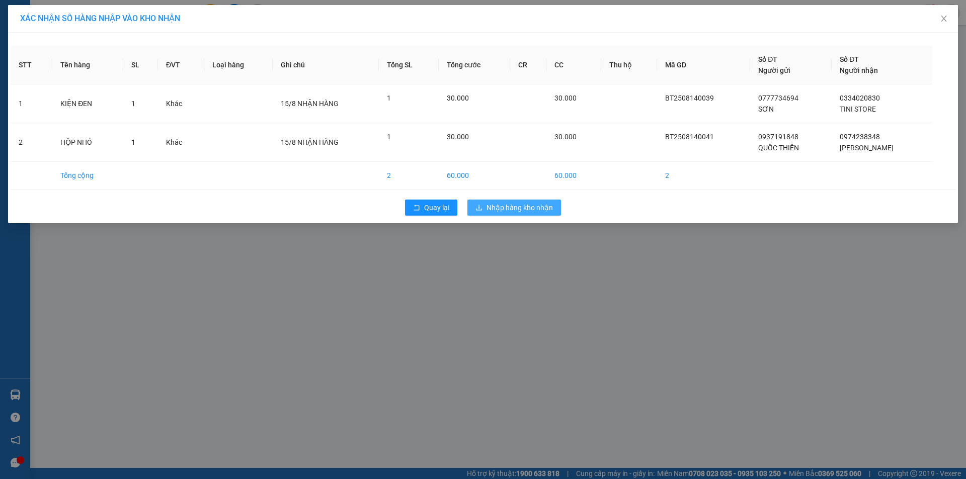
click at [504, 208] on span "Nhập hàng kho nhận" at bounding box center [520, 207] width 66 height 11
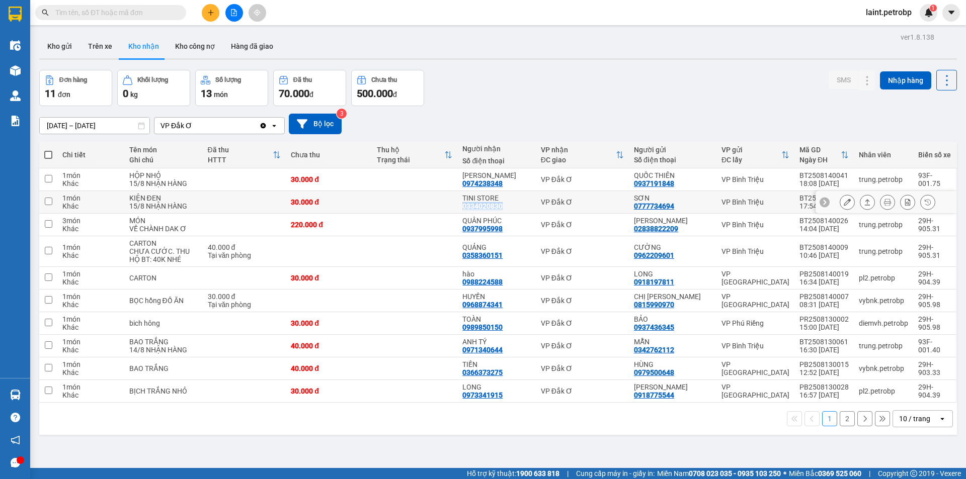
drag, startPoint x: 509, startPoint y: 207, endPoint x: 468, endPoint y: 208, distance: 40.8
click at [468, 208] on div "TINI STORE 0334020830" at bounding box center [496, 202] width 68 height 16
checkbox input "true"
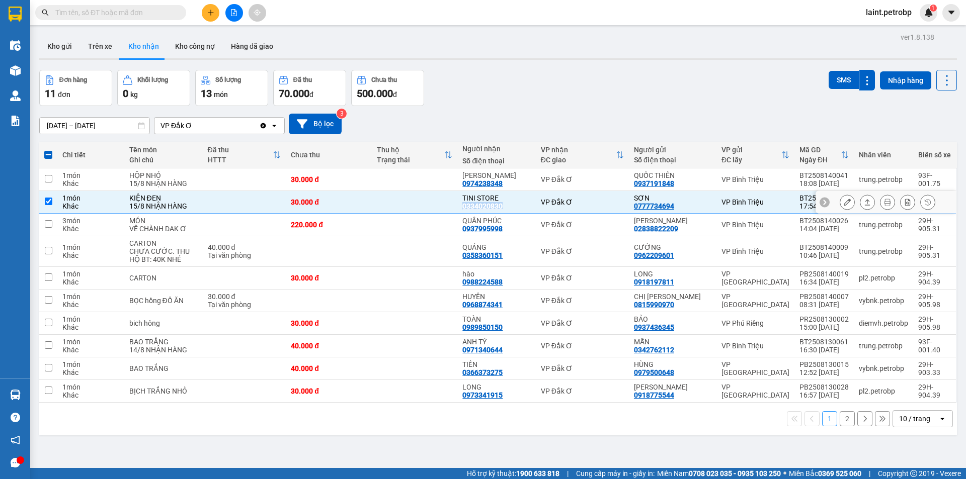
copy div "0334020830"
click at [213, 14] on icon "plus" at bounding box center [210, 12] width 7 height 7
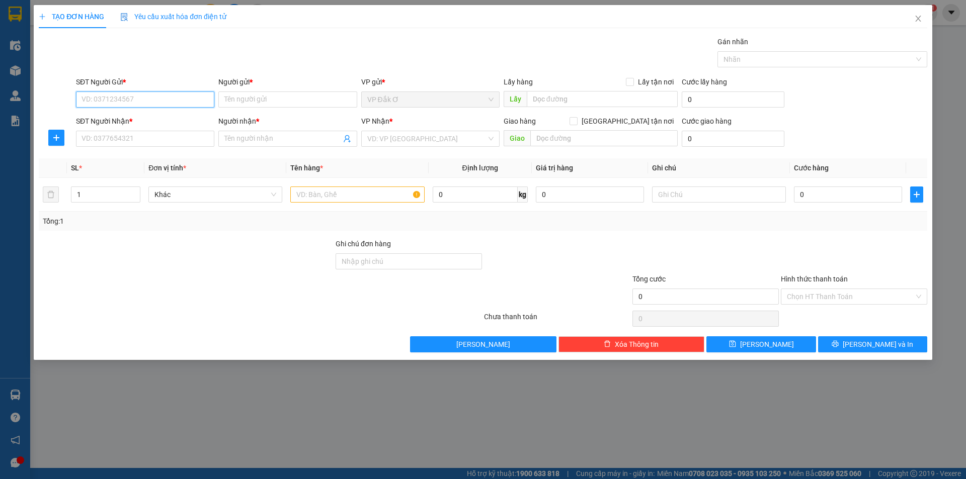
click at [121, 101] on input "SĐT Người Gửi *" at bounding box center [145, 100] width 138 height 16
click at [150, 141] on input "SĐT Người Nhận *" at bounding box center [145, 139] width 138 height 16
type input "4"
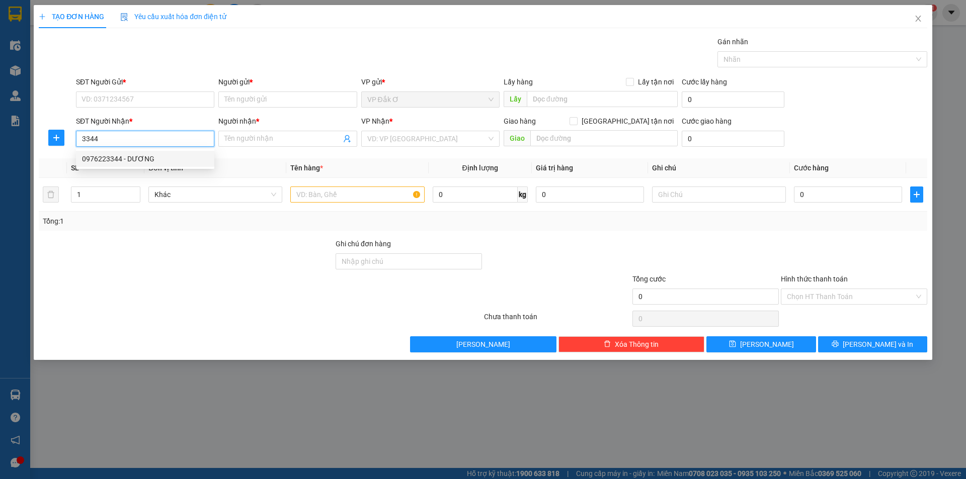
click at [141, 163] on div "0976223344 - DƯƠNG" at bounding box center [145, 158] width 126 height 11
type input "0976223344"
type input "DƯƠNG"
type input "60.000"
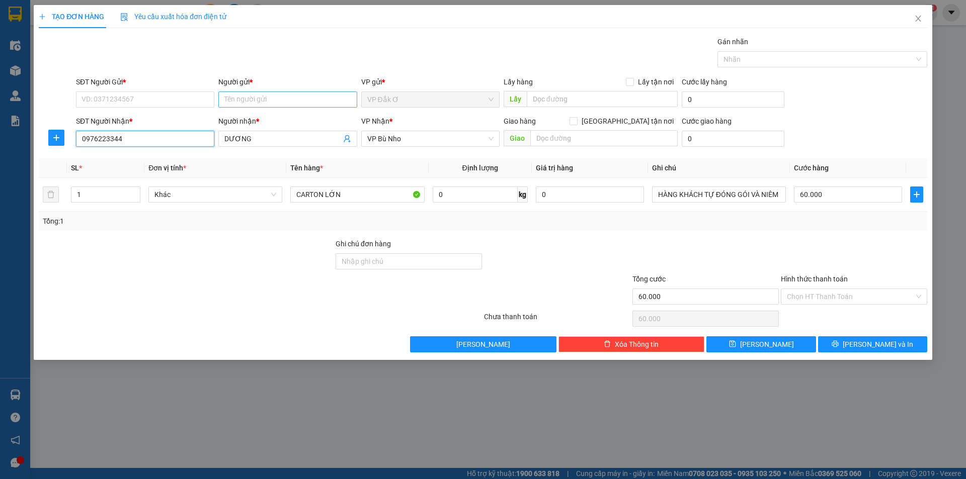
type input "0976223344"
click at [299, 99] on input "Người gửi *" at bounding box center [287, 100] width 138 height 16
click at [137, 99] on input "SĐT Người Gửi *" at bounding box center [145, 100] width 138 height 16
click at [138, 123] on div "0962367205 - HUY" at bounding box center [145, 119] width 126 height 11
type input "0962367205"
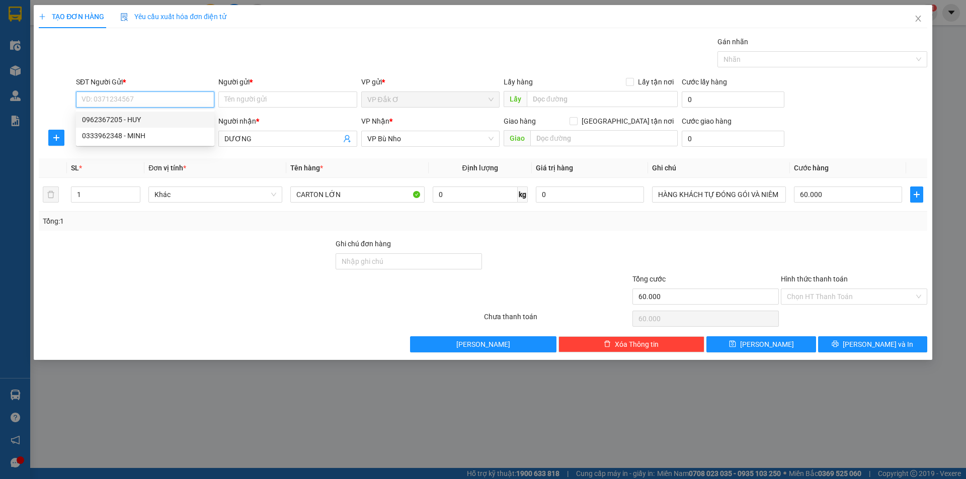
type input "HUY"
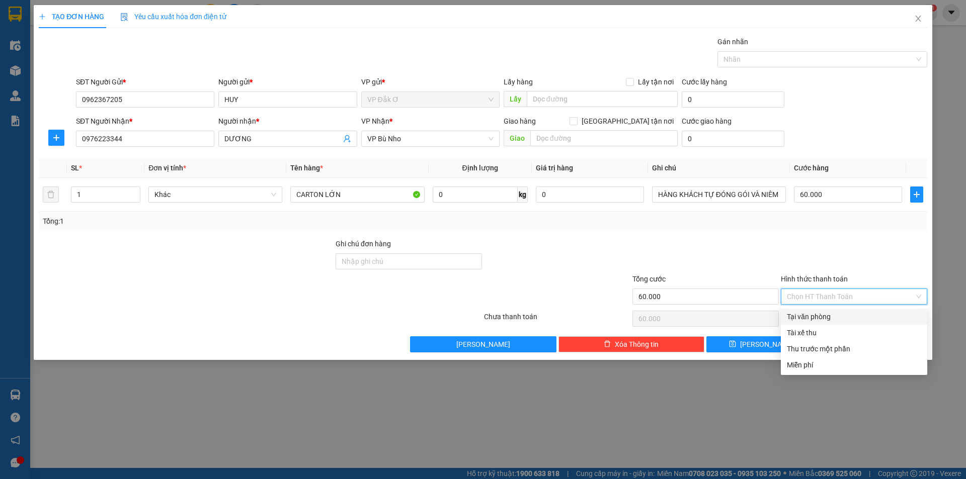
click at [814, 301] on input "Hình thức thanh toán" at bounding box center [850, 296] width 127 height 15
click at [815, 318] on div "Tại văn phòng" at bounding box center [854, 316] width 134 height 11
type input "0"
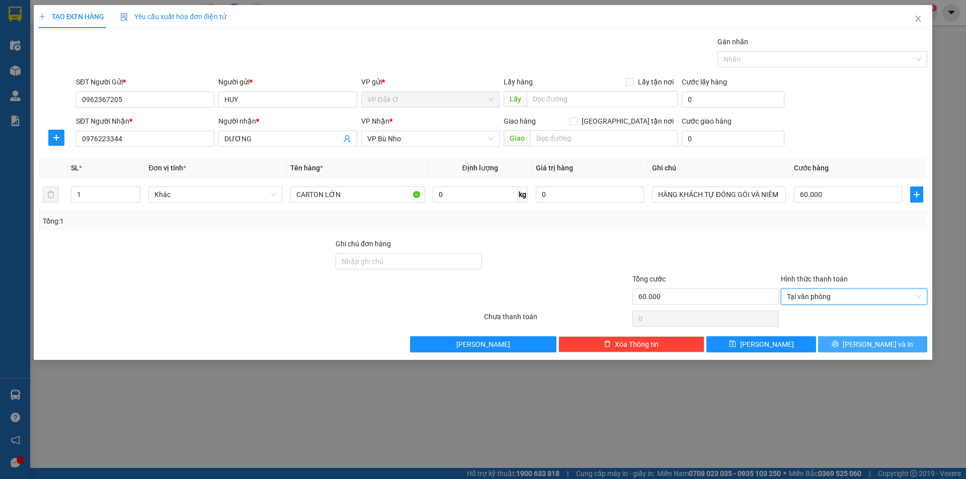
click at [852, 349] on button "[PERSON_NAME] và In" at bounding box center [872, 345] width 109 height 16
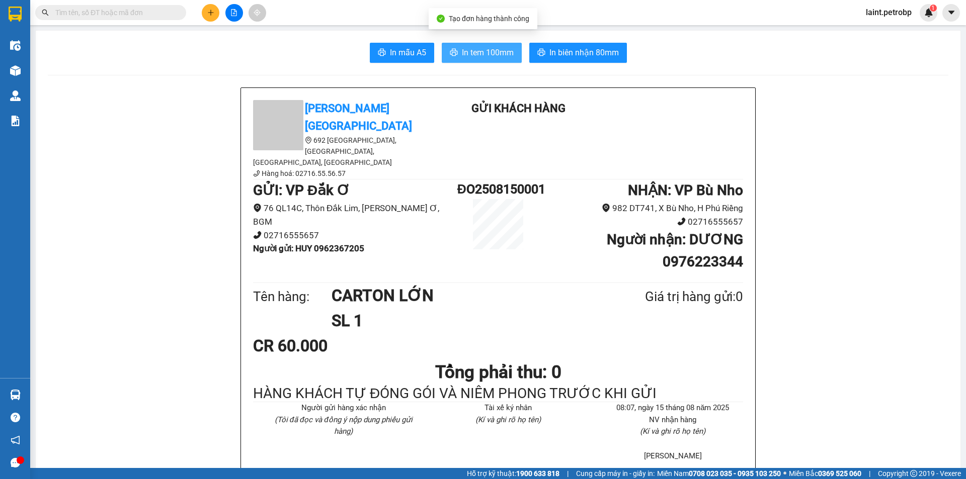
click at [495, 56] on span "In tem 100mm" at bounding box center [488, 52] width 52 height 13
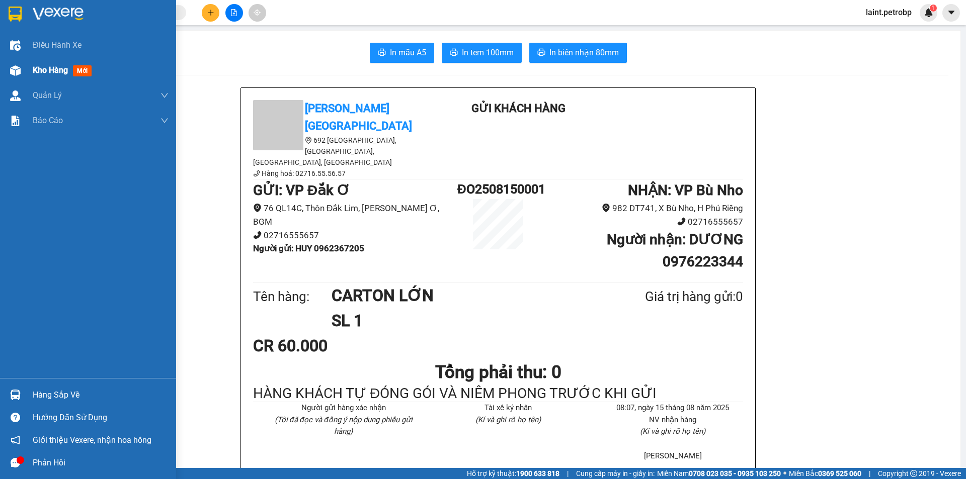
drag, startPoint x: 51, startPoint y: 70, endPoint x: 237, endPoint y: 1, distance: 199.0
click at [52, 70] on span "Kho hàng" at bounding box center [50, 70] width 35 height 10
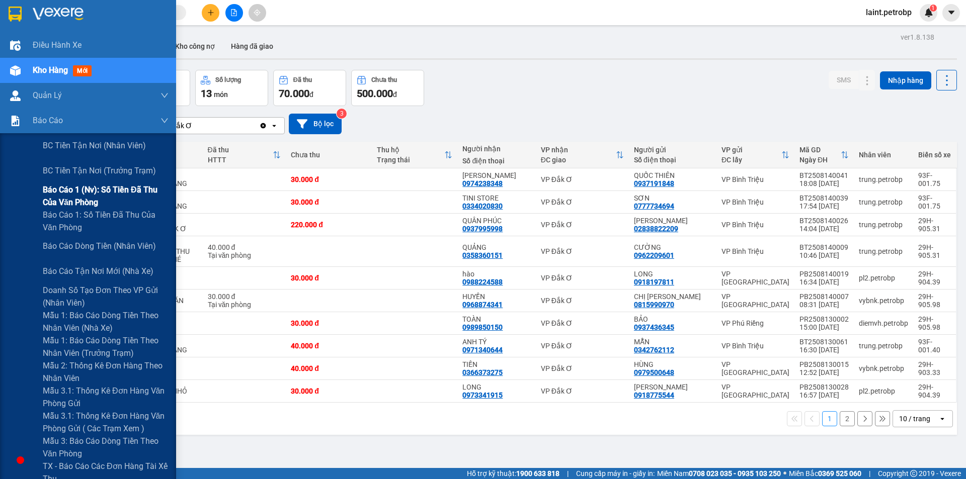
click at [70, 189] on span "Báo cáo 1 (nv): Số tiền đã thu của văn phòng" at bounding box center [106, 196] width 126 height 25
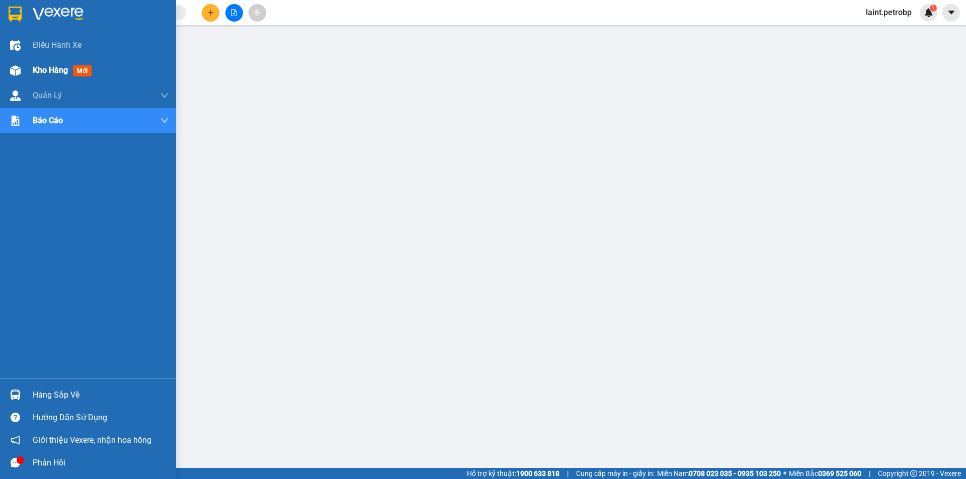
click at [63, 70] on span "Kho hàng" at bounding box center [50, 70] width 35 height 10
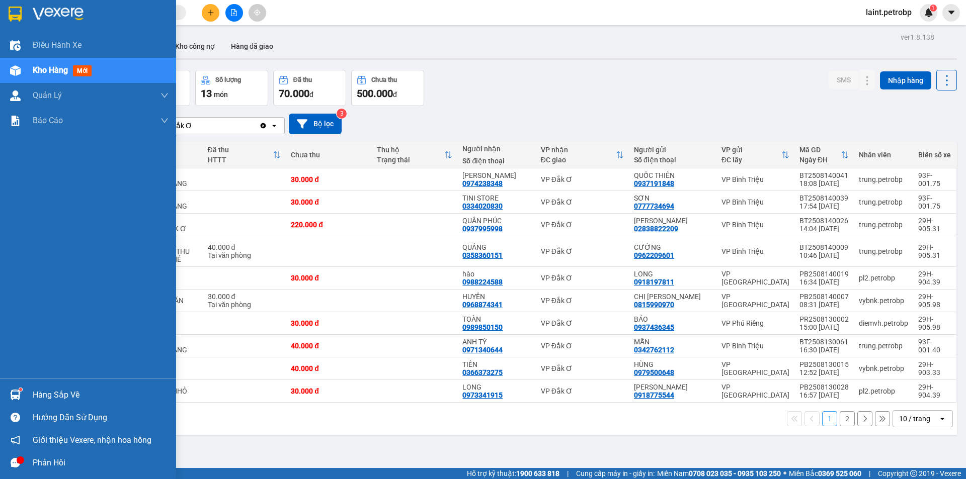
click at [63, 393] on div "Hàng sắp về" at bounding box center [101, 395] width 136 height 15
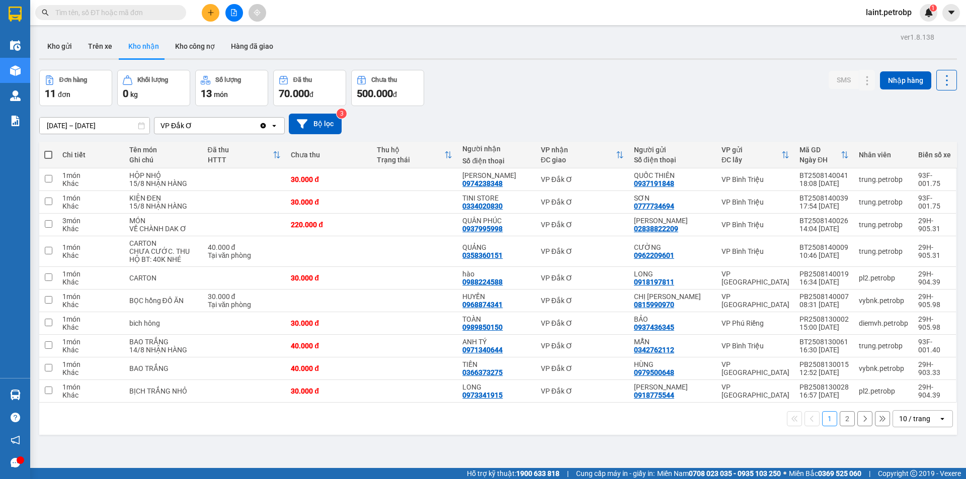
click at [526, 436] on section "Kết quả tìm kiếm ( 0 ) Bộ lọc No Data laint.petrobp 1 Điều hành xe Kho hàng mới…" at bounding box center [483, 239] width 966 height 479
drag, startPoint x: 55, startPoint y: 43, endPoint x: 68, endPoint y: 55, distance: 17.8
click at [55, 44] on button "Kho gửi" at bounding box center [59, 46] width 41 height 24
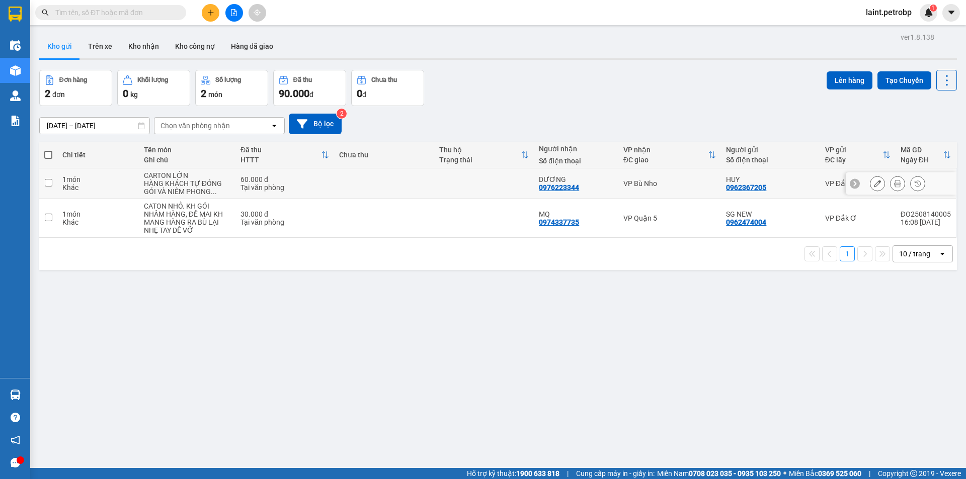
click at [48, 182] on input "checkbox" at bounding box center [49, 183] width 8 height 8
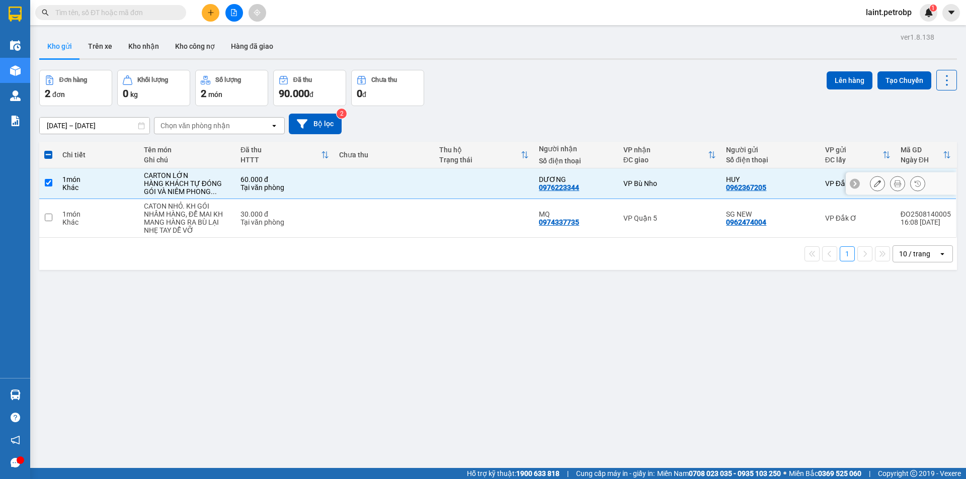
click at [48, 182] on input "checkbox" at bounding box center [49, 183] width 8 height 8
checkbox input "false"
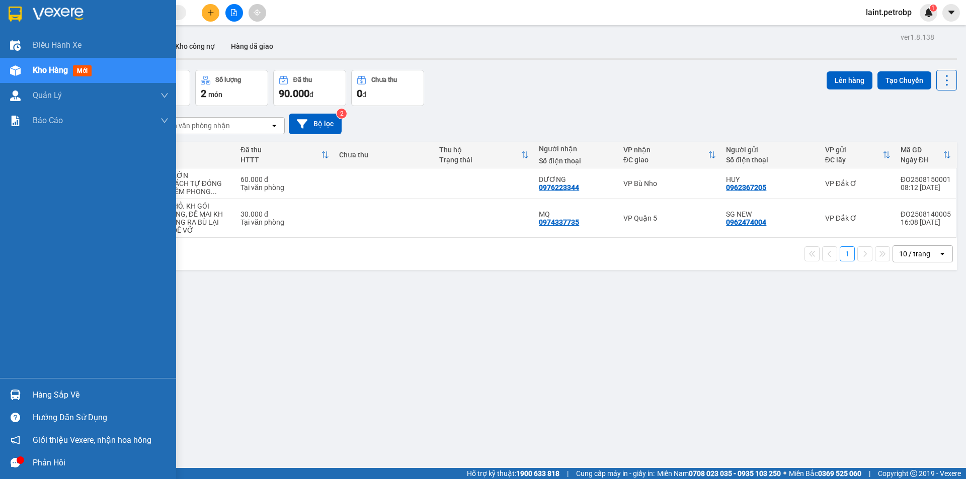
drag, startPoint x: 54, startPoint y: 392, endPoint x: 70, endPoint y: 394, distance: 16.7
click at [62, 392] on div "Hàng sắp về" at bounding box center [101, 395] width 136 height 15
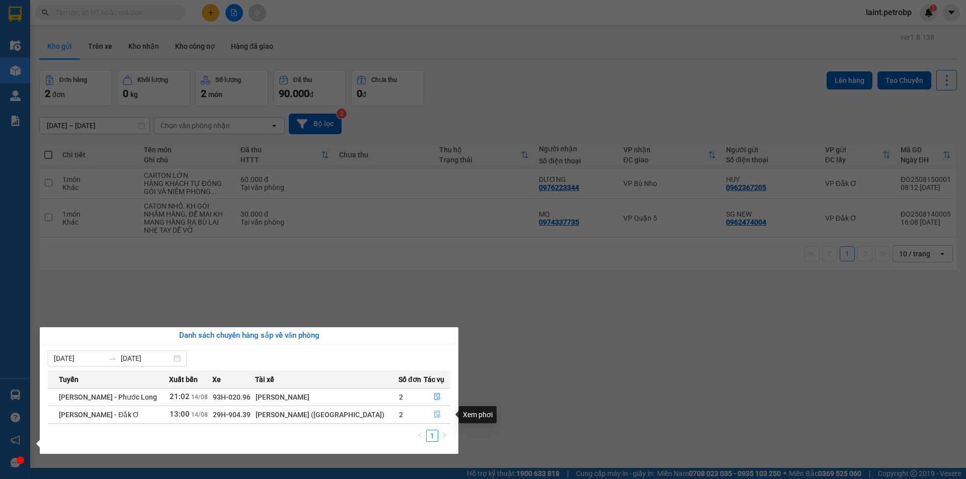
click at [434, 415] on icon "file-done" at bounding box center [437, 414] width 7 height 7
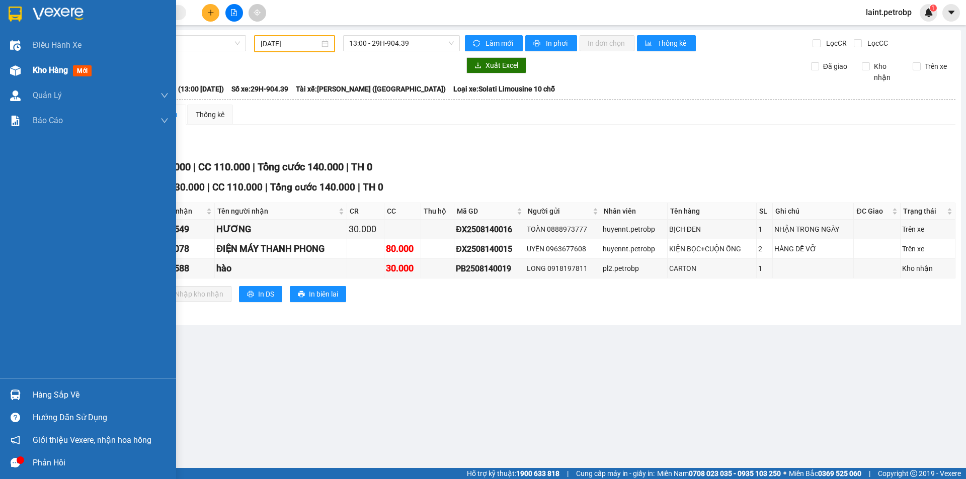
drag, startPoint x: 44, startPoint y: 65, endPoint x: 49, endPoint y: 70, distance: 6.8
click at [49, 70] on span "Kho hàng" at bounding box center [50, 70] width 35 height 10
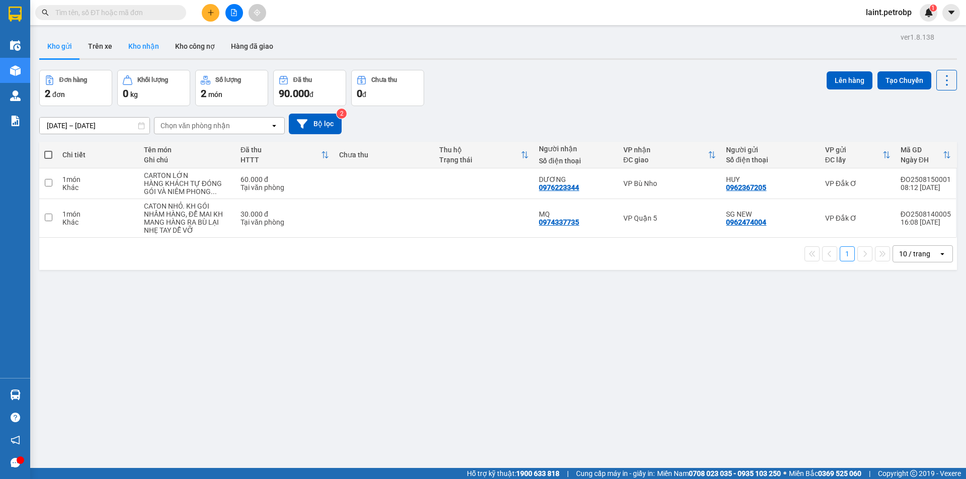
click at [150, 47] on button "Kho nhận" at bounding box center [143, 46] width 47 height 24
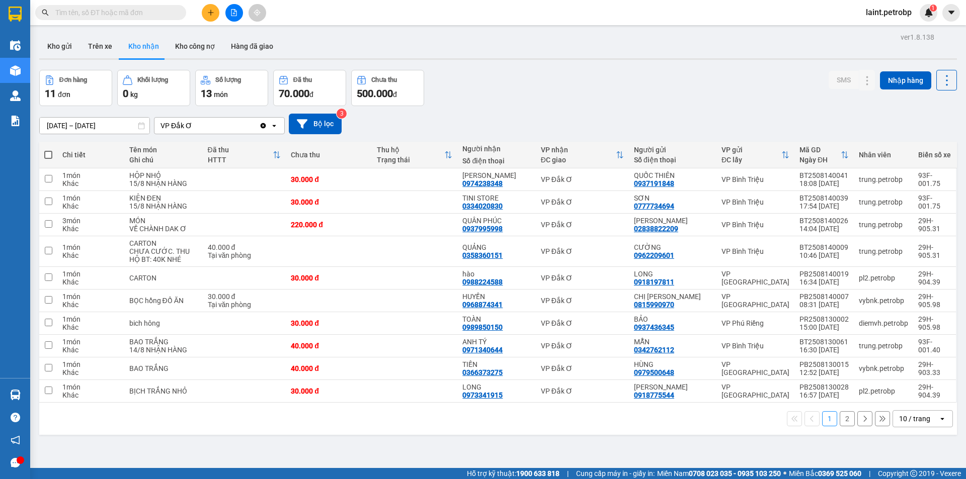
click at [840, 418] on button "2" at bounding box center [847, 419] width 15 height 15
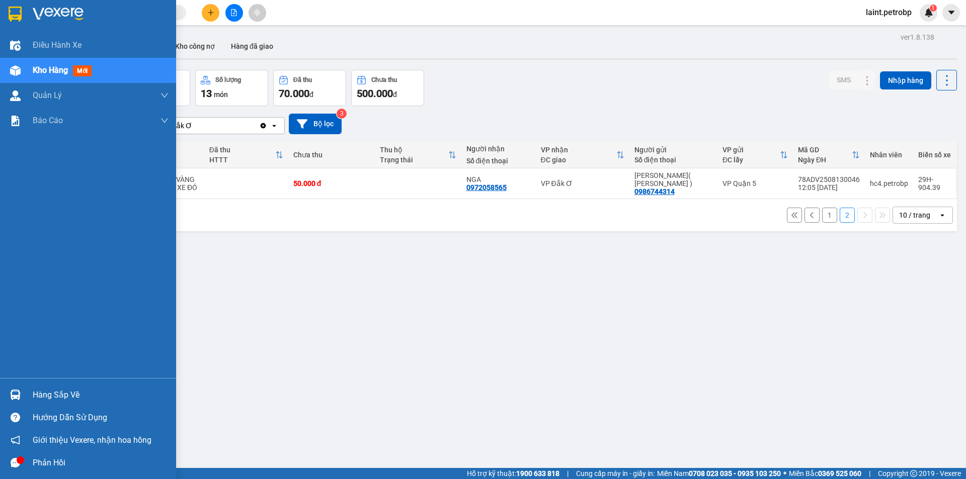
click at [76, 394] on div "Hàng sắp về" at bounding box center [101, 395] width 136 height 15
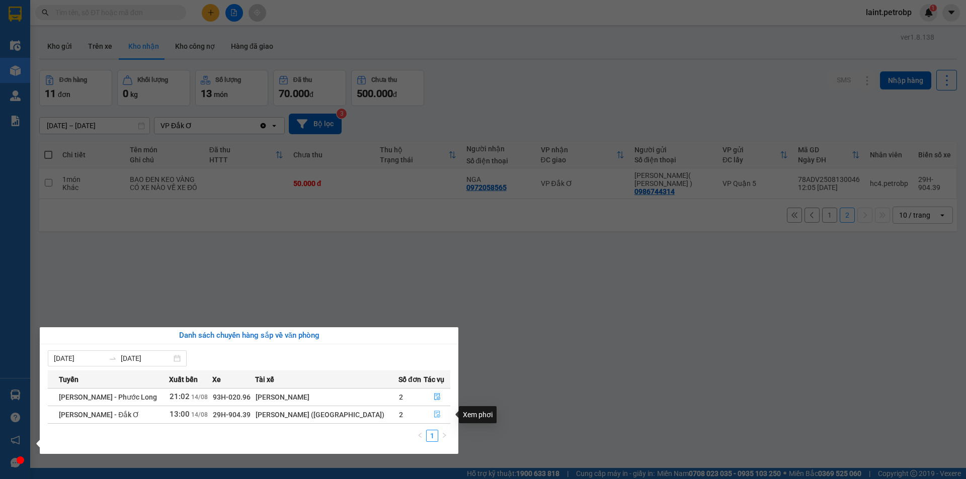
click at [434, 417] on icon "file-done" at bounding box center [437, 414] width 7 height 7
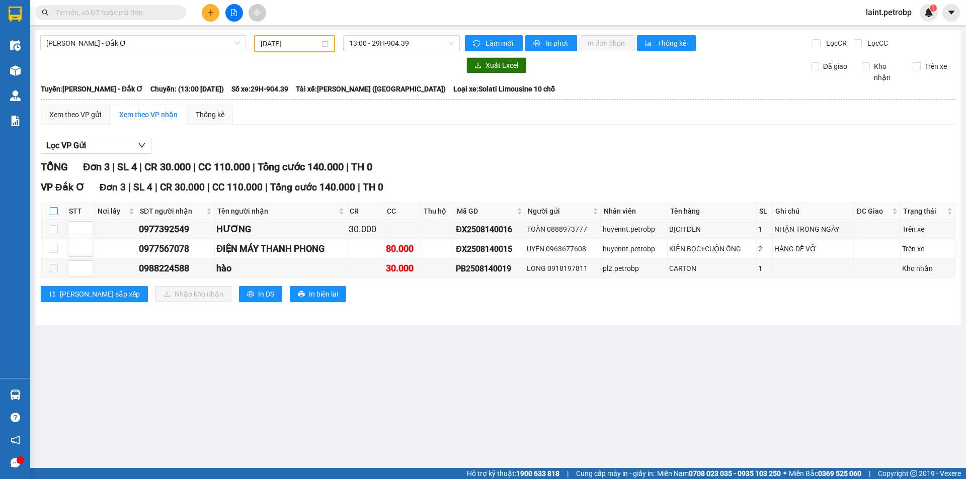
click at [54, 210] on input "checkbox" at bounding box center [54, 211] width 8 height 8
checkbox input "true"
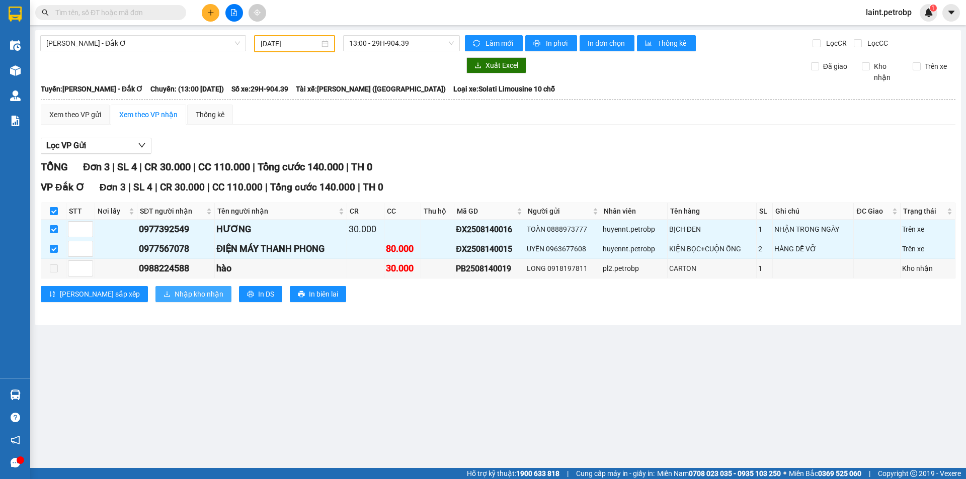
click at [175, 294] on span "Nhập kho nhận" at bounding box center [199, 294] width 49 height 11
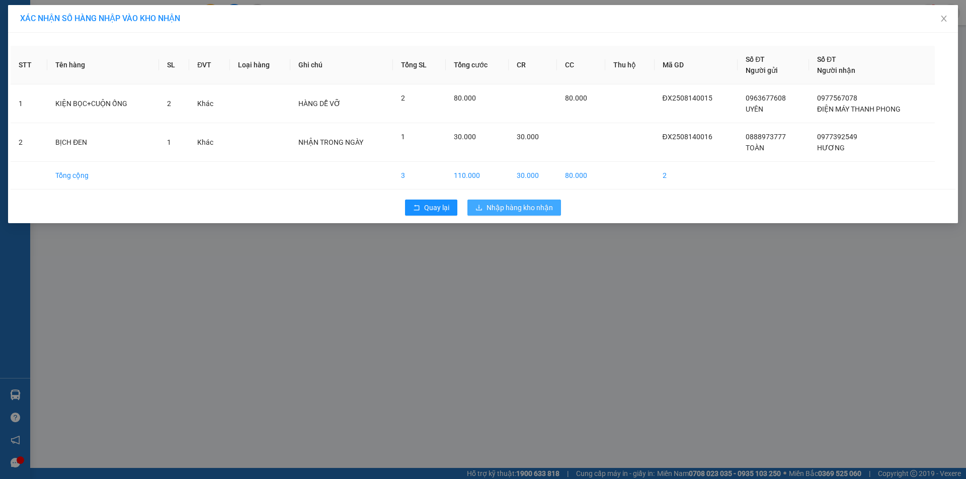
click at [515, 206] on span "Nhập hàng kho nhận" at bounding box center [520, 207] width 66 height 11
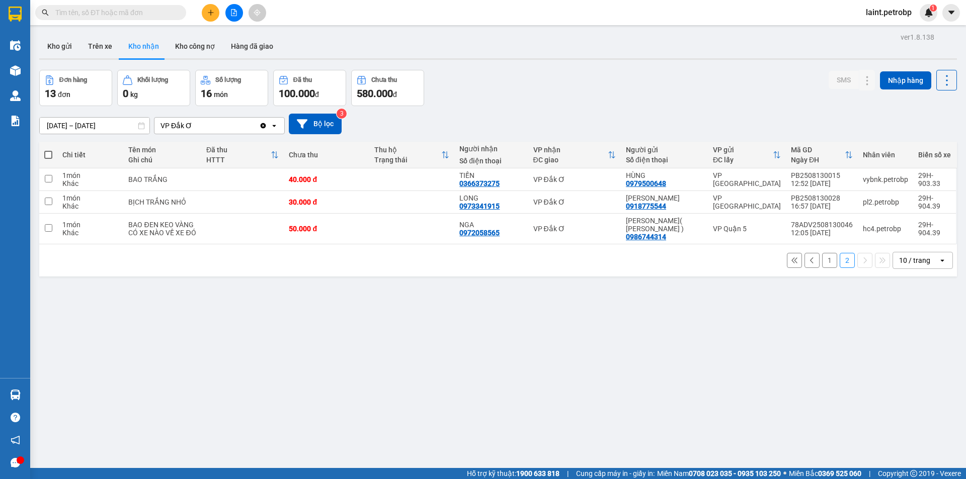
click at [822, 257] on button "1" at bounding box center [829, 260] width 15 height 15
